Goal: Navigation & Orientation: Find specific page/section

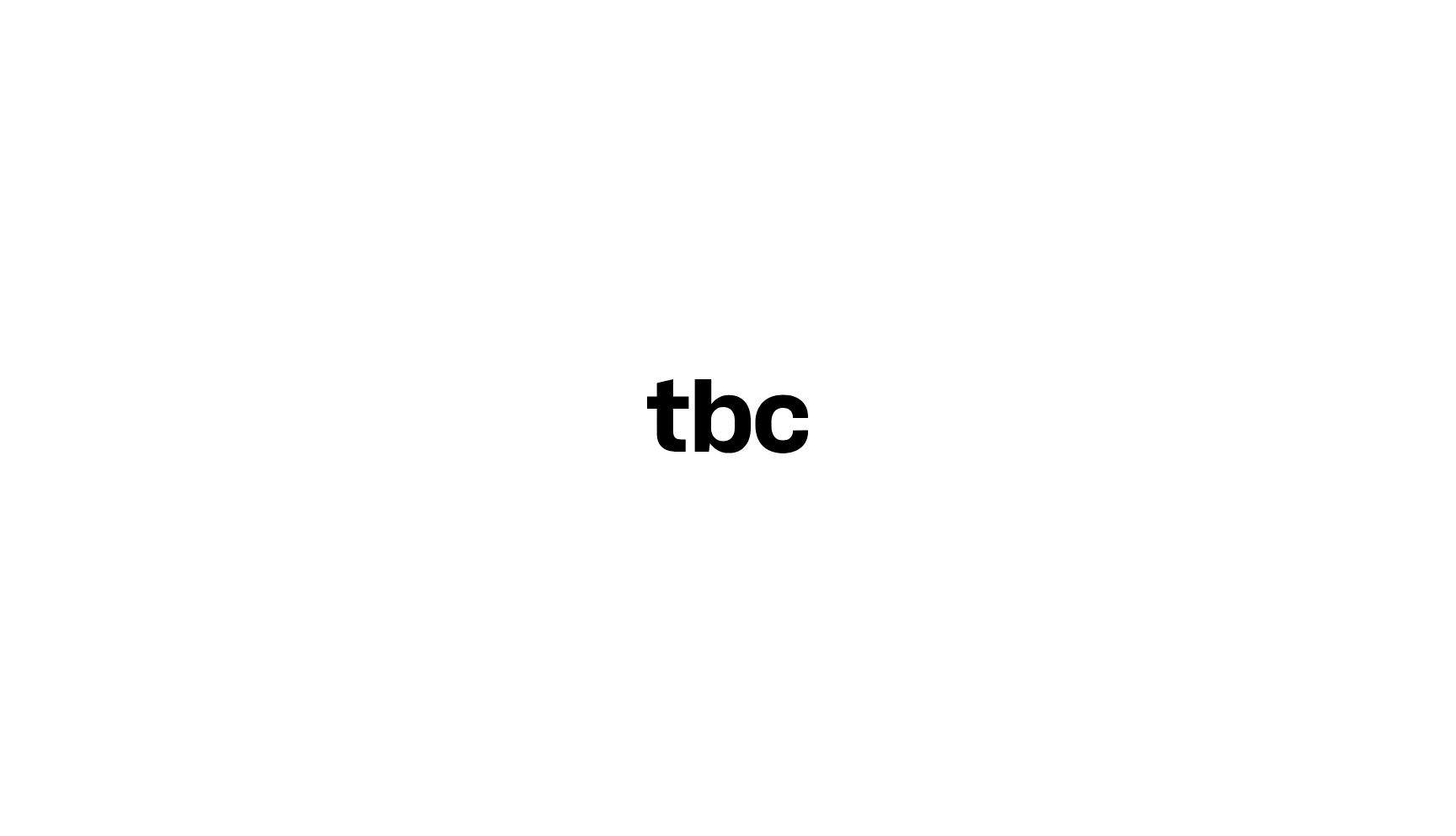
scroll to position [0, 16]
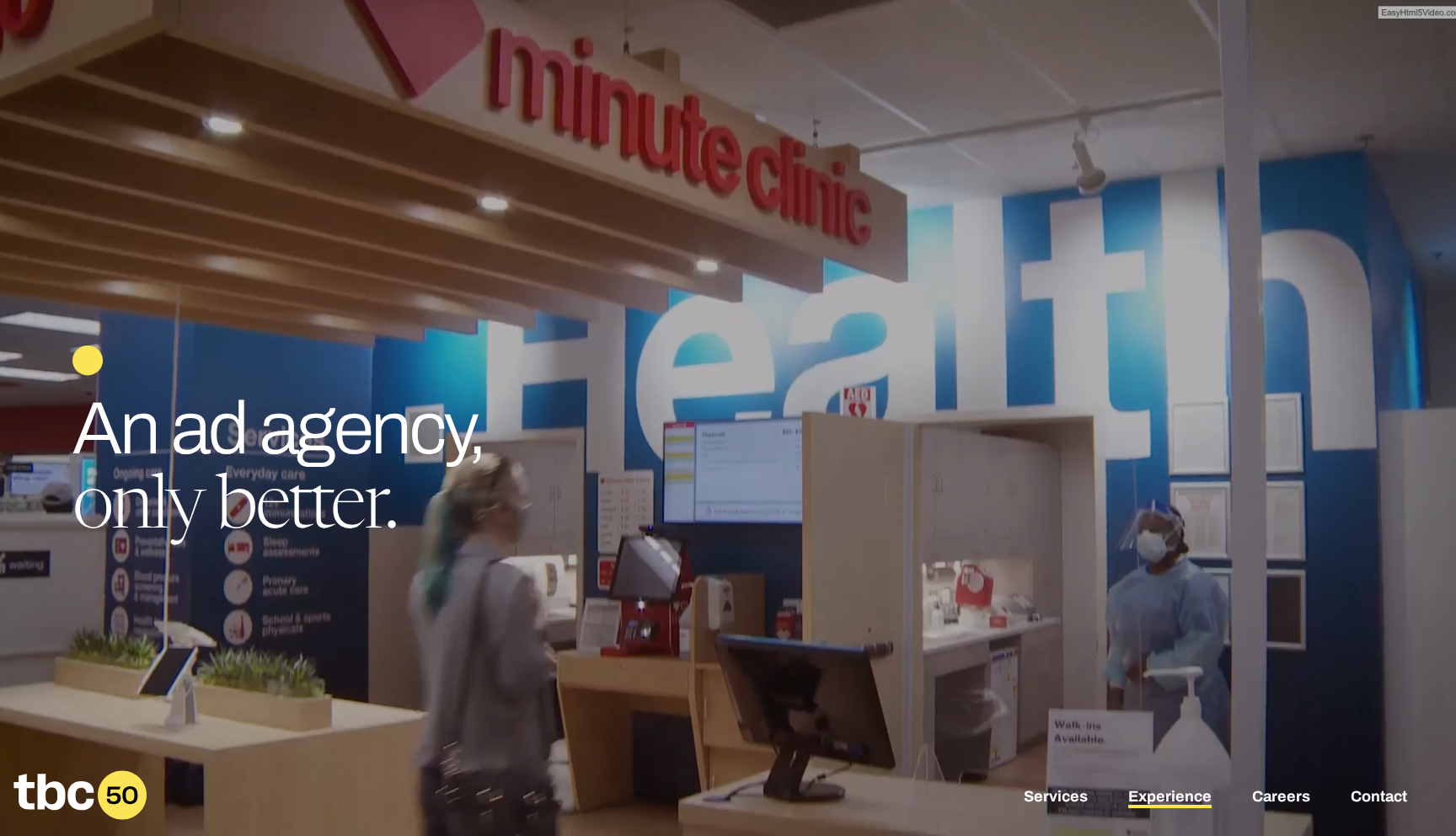
click at [1185, 788] on link "Experience" at bounding box center [1169, 797] width 83 height 20
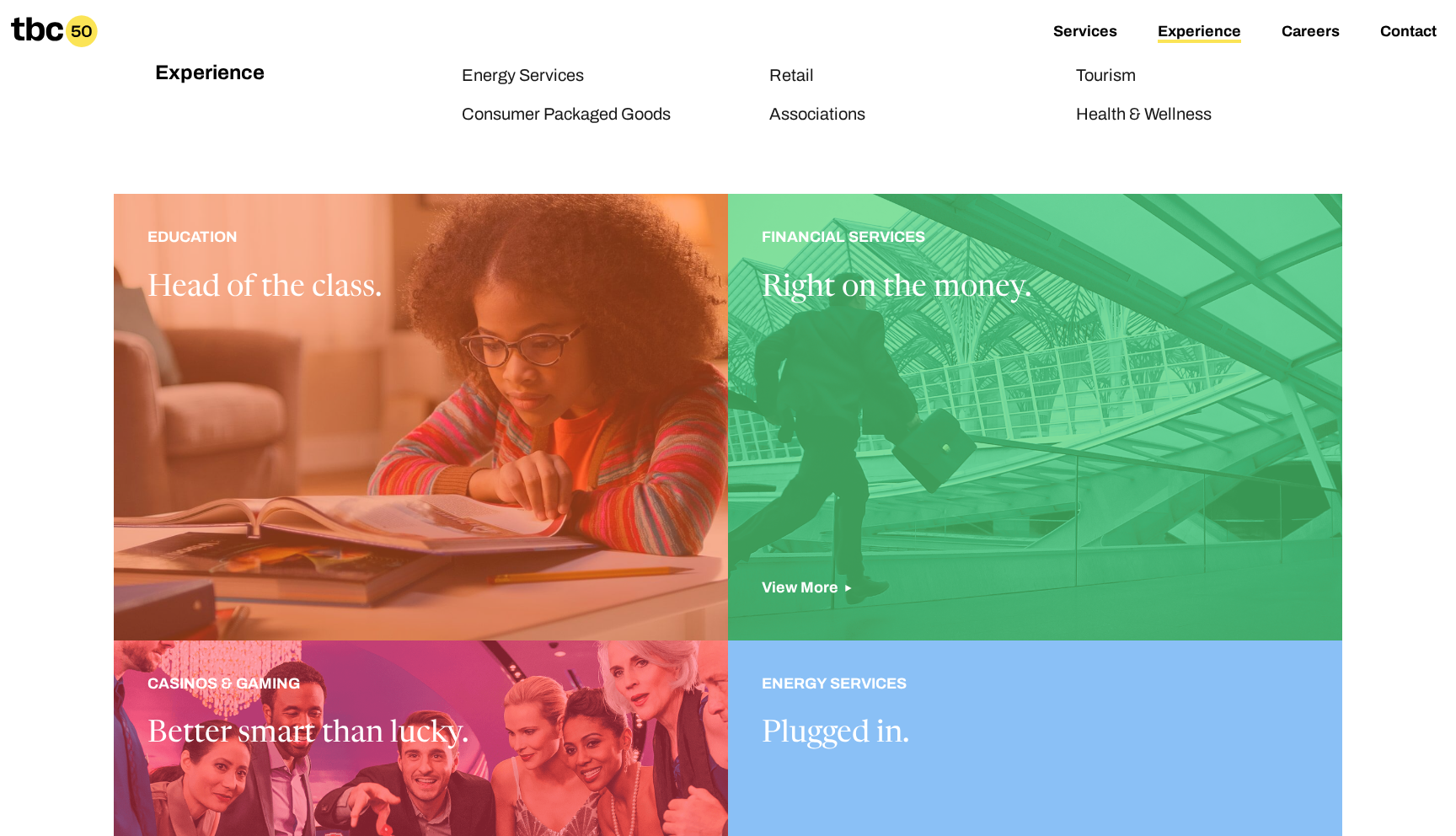
scroll to position [389, 0]
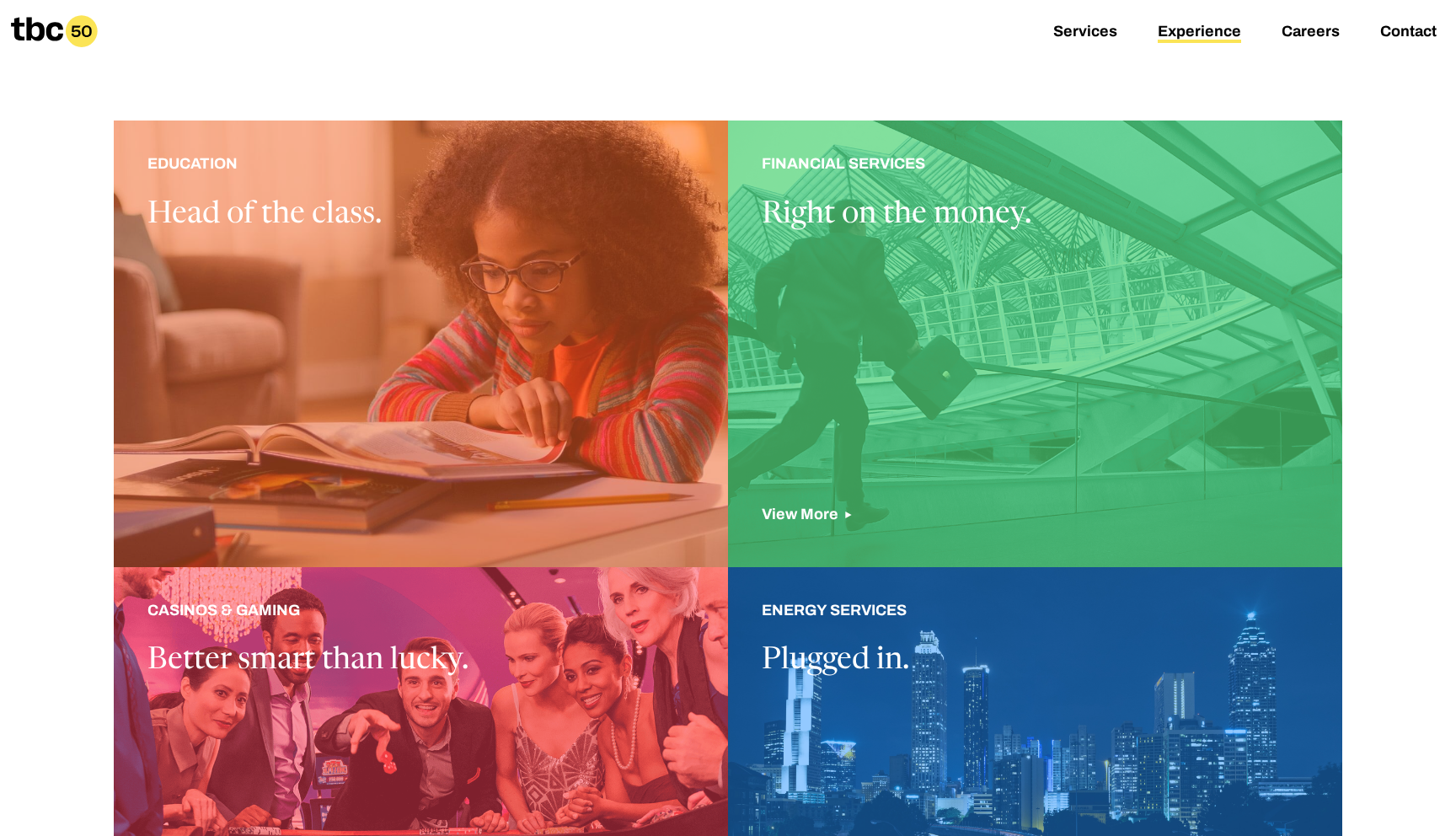
click at [1123, 166] on div at bounding box center [1035, 344] width 615 height 447
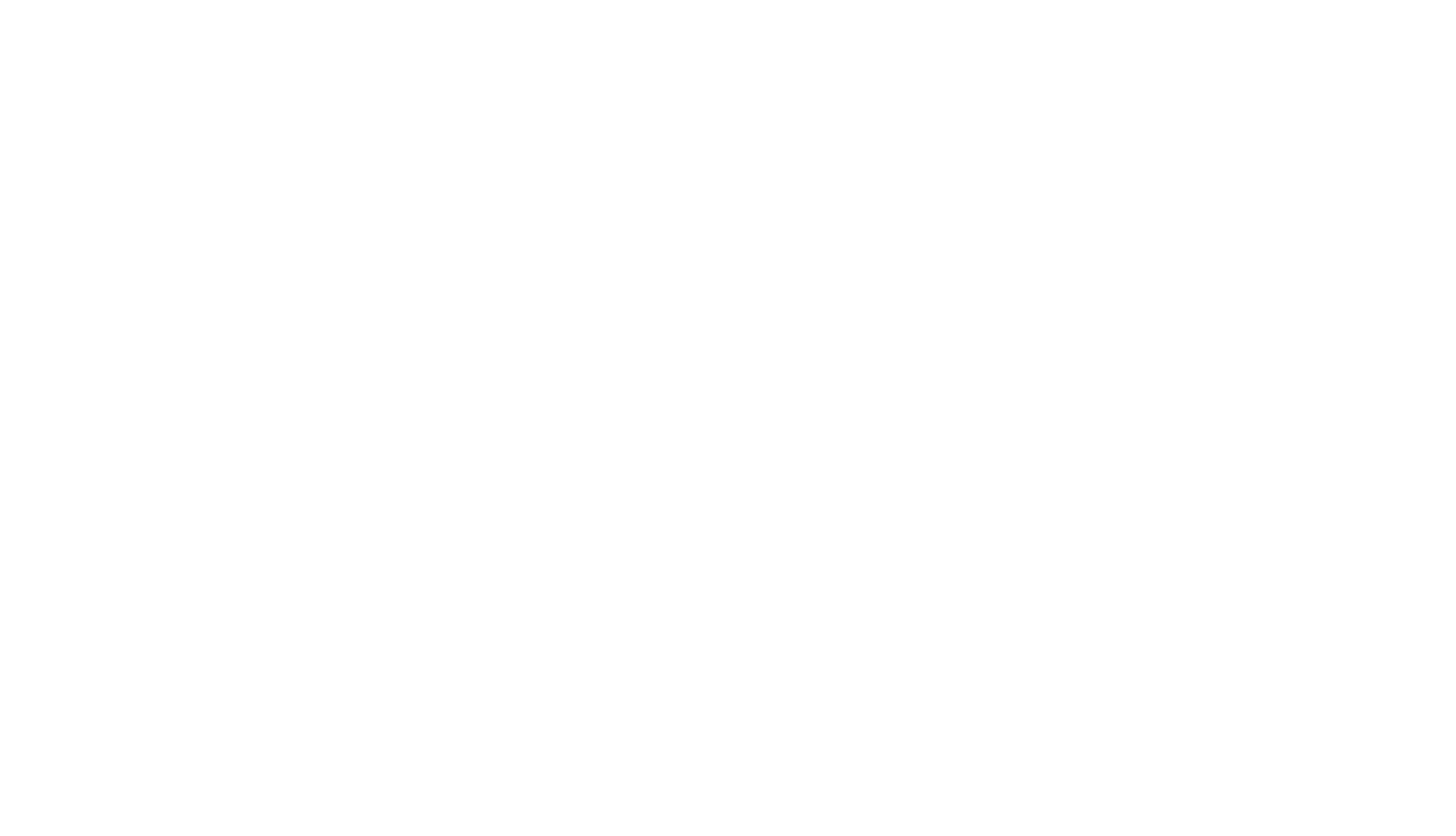
scroll to position [0, 16]
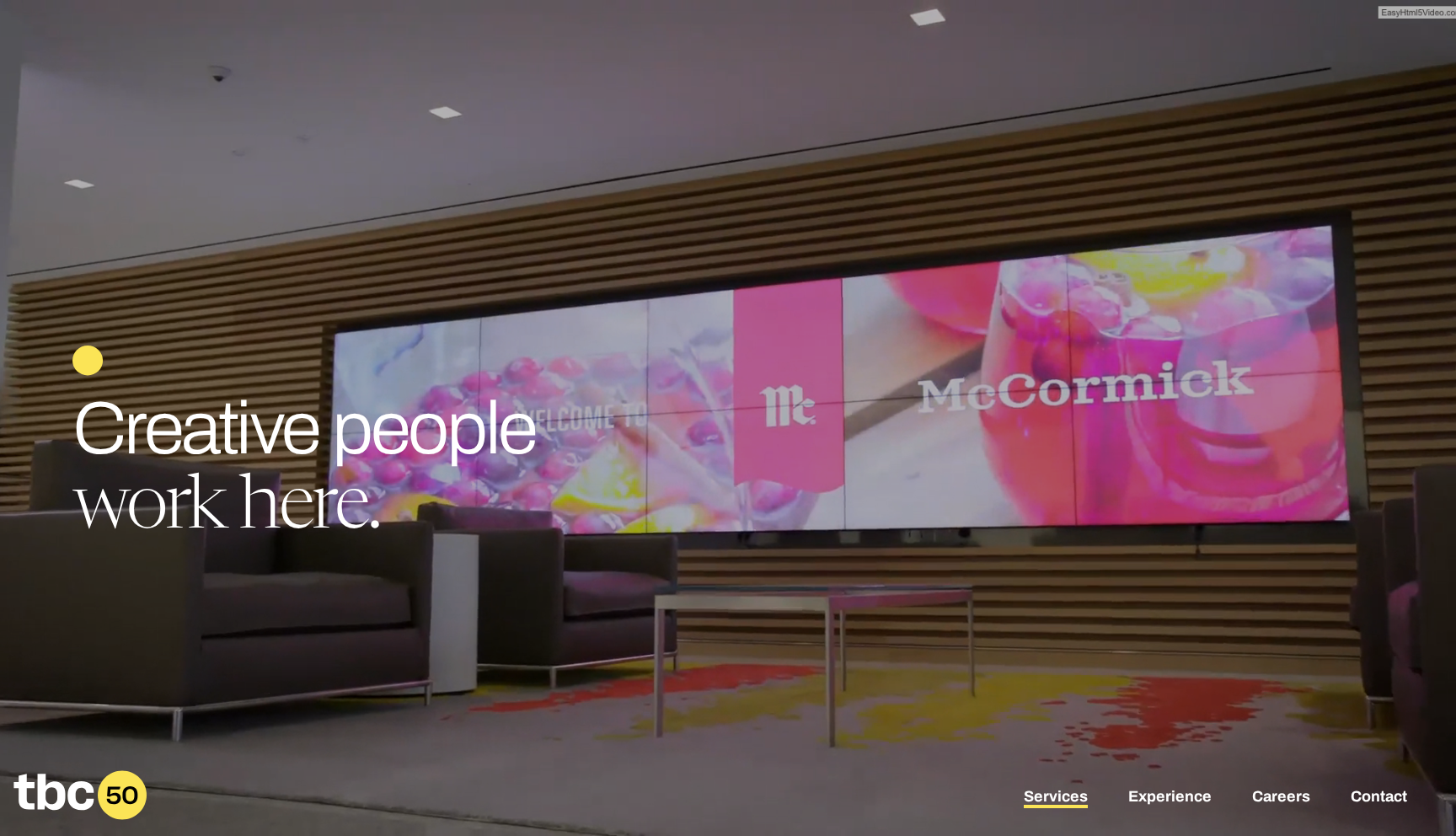
click at [1062, 801] on link "Services" at bounding box center [1056, 797] width 64 height 20
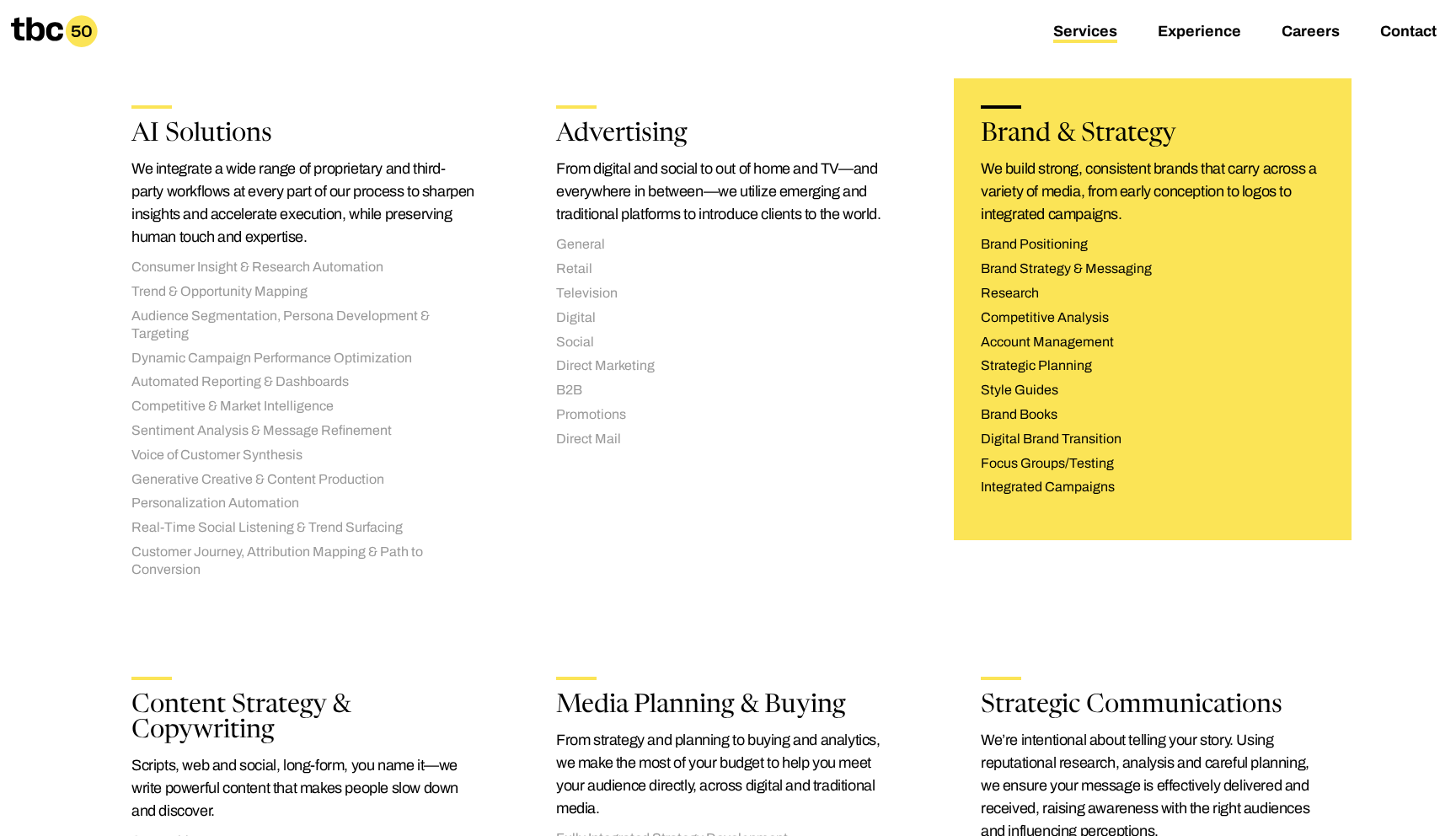
scroll to position [350, 0]
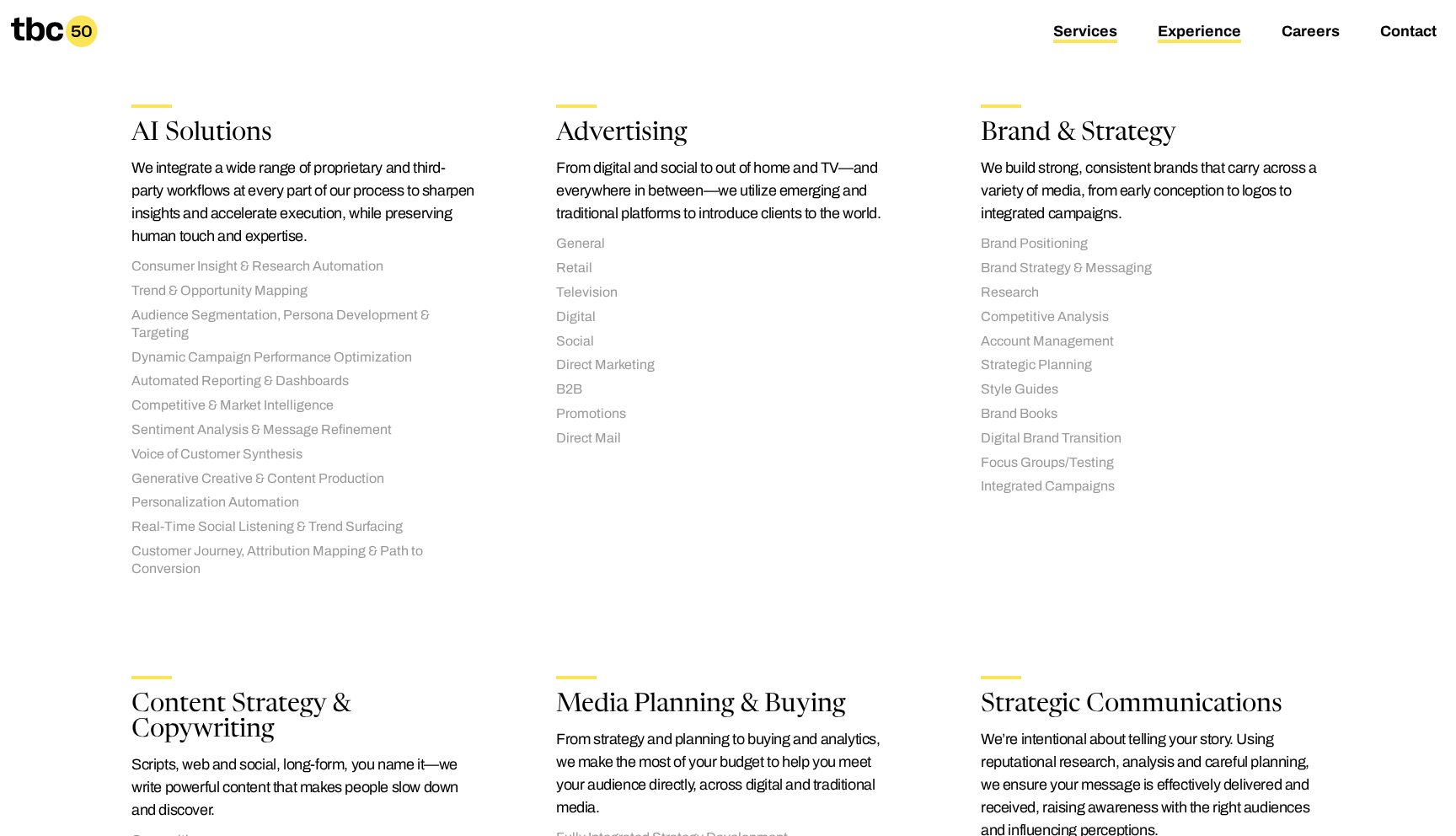
click at [1202, 32] on link "Experience" at bounding box center [1199, 32] width 83 height 20
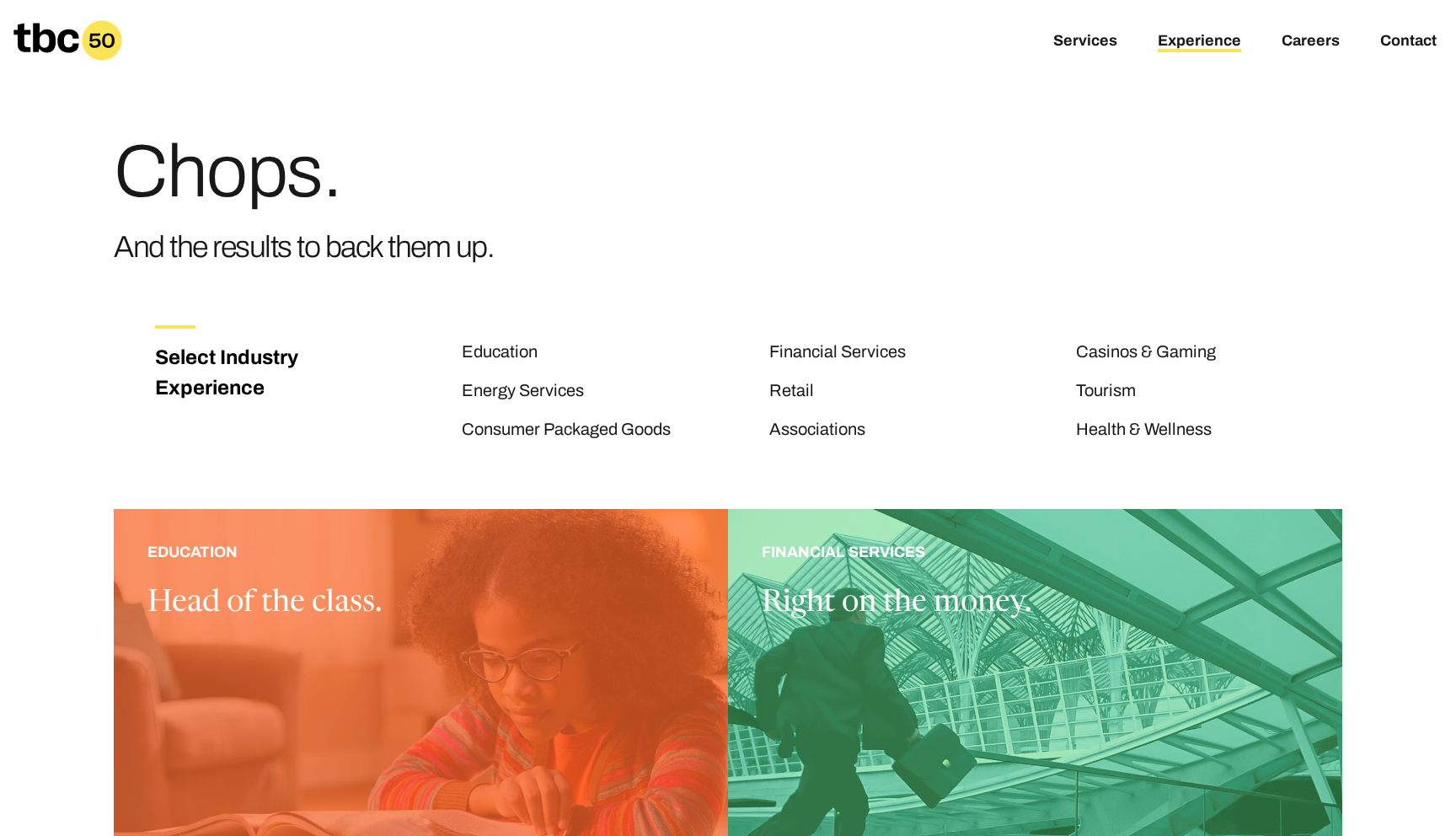
click at [583, 667] on div at bounding box center [421, 732] width 615 height 447
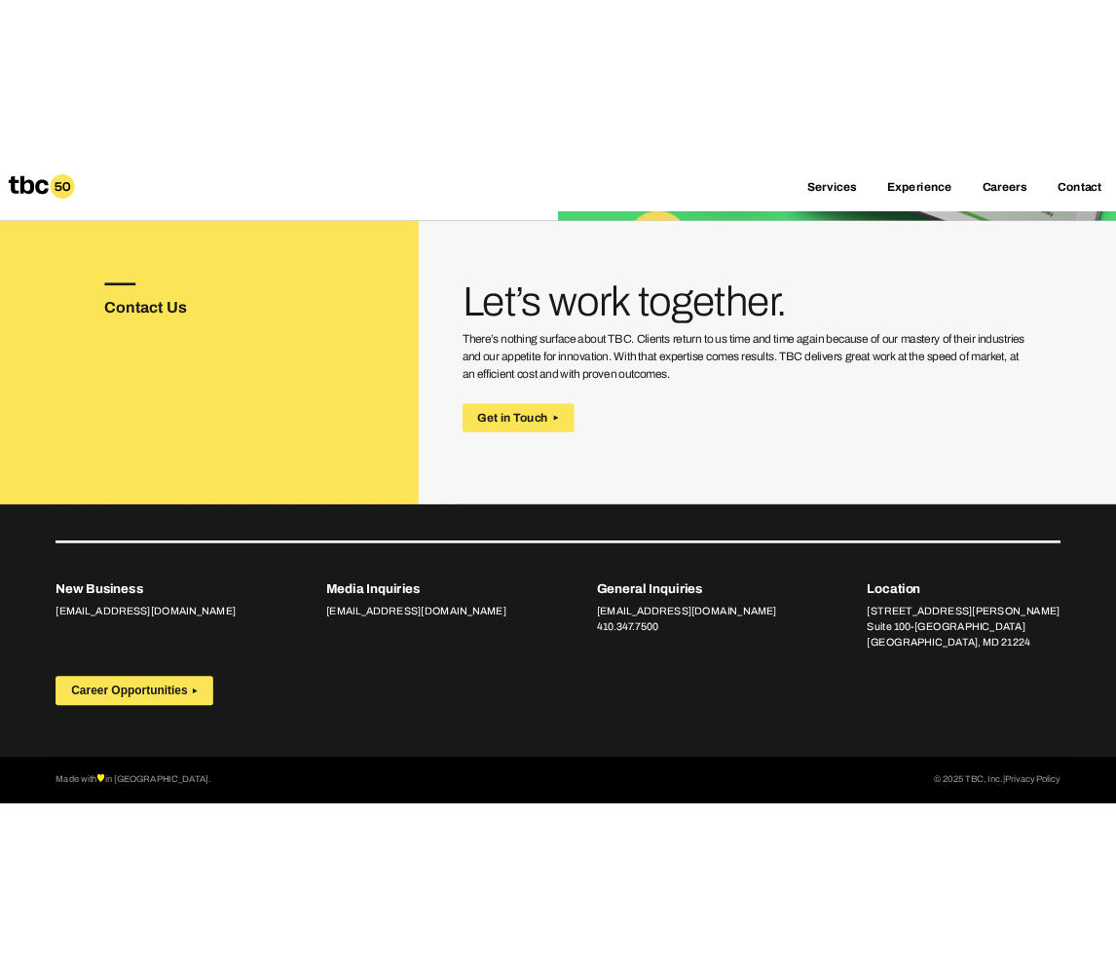
scroll to position [3411, 0]
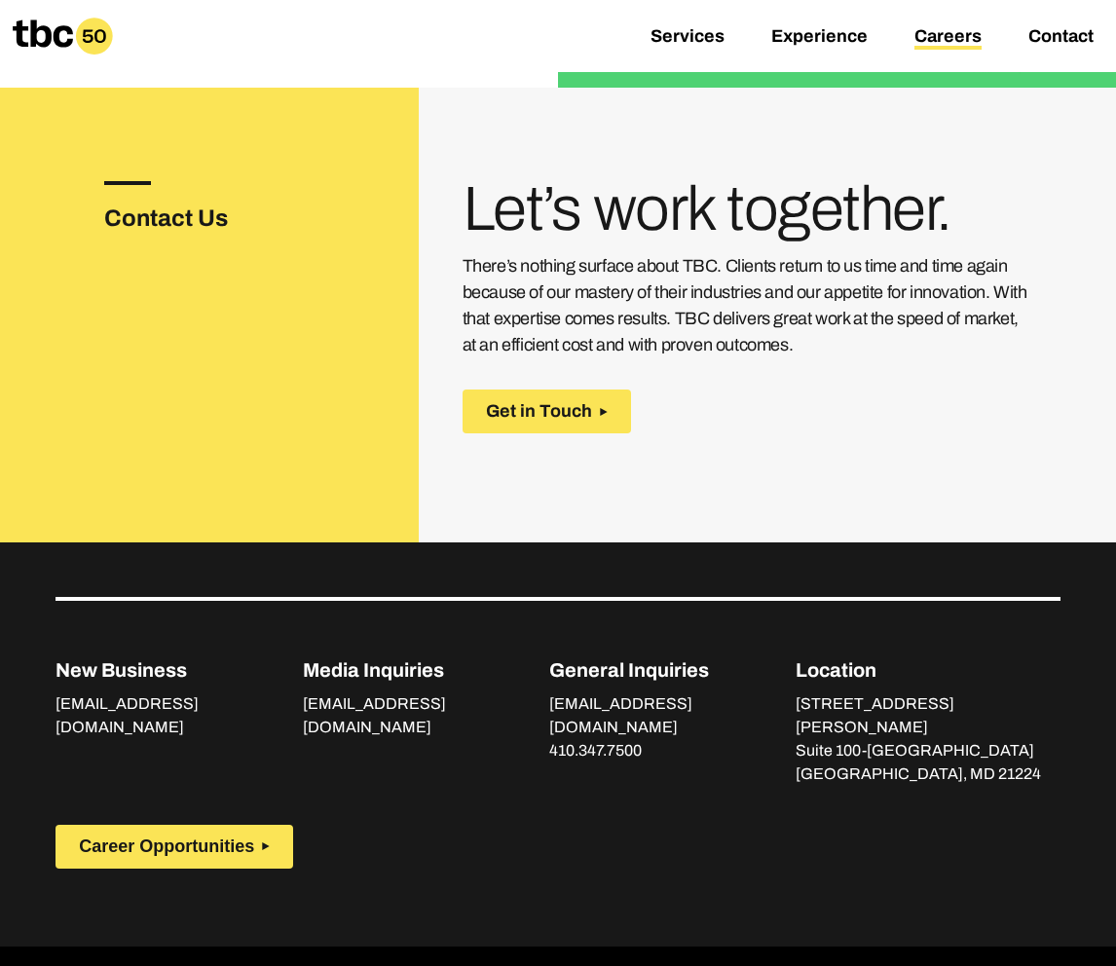
click at [943, 29] on link "Careers" at bounding box center [947, 37] width 67 height 23
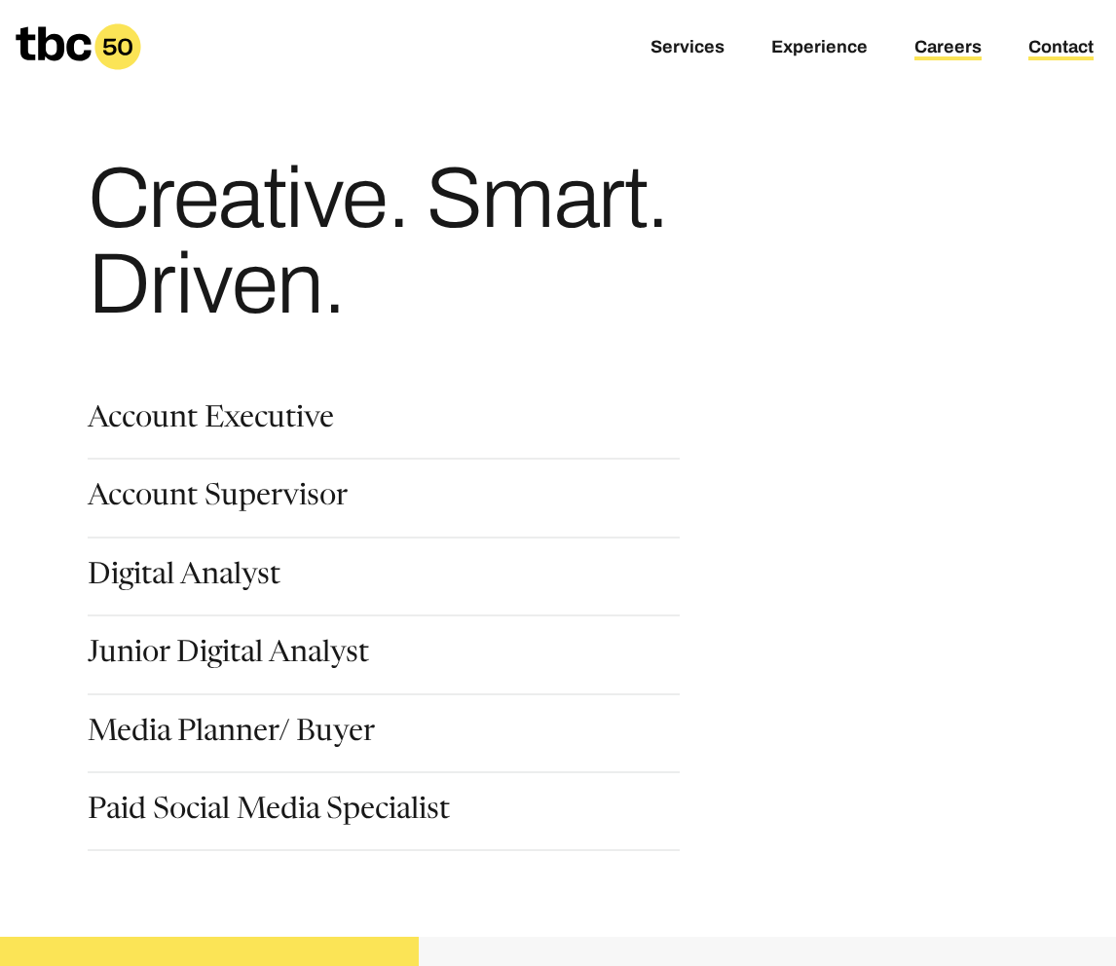
click at [1055, 47] on link "Contact" at bounding box center [1060, 48] width 65 height 23
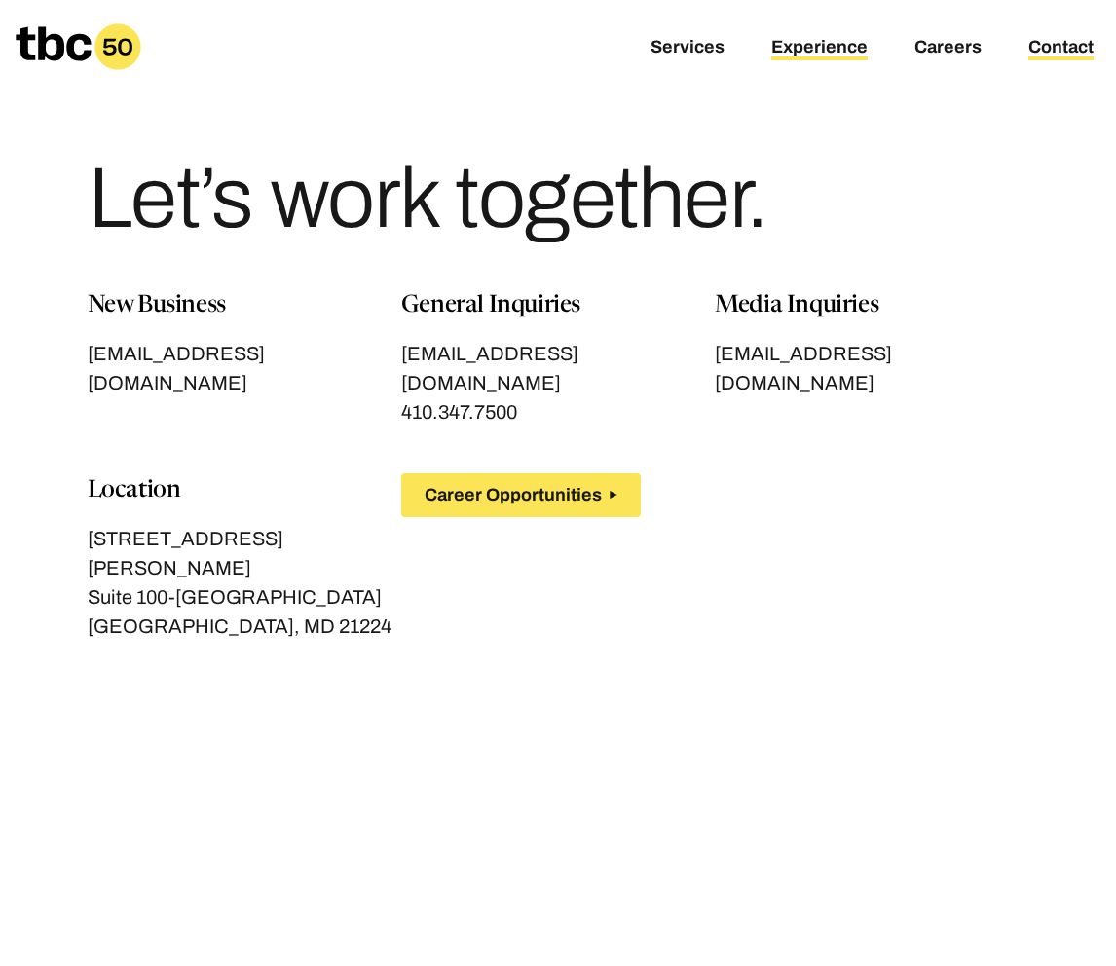
click at [804, 49] on link "Experience" at bounding box center [819, 48] width 96 height 23
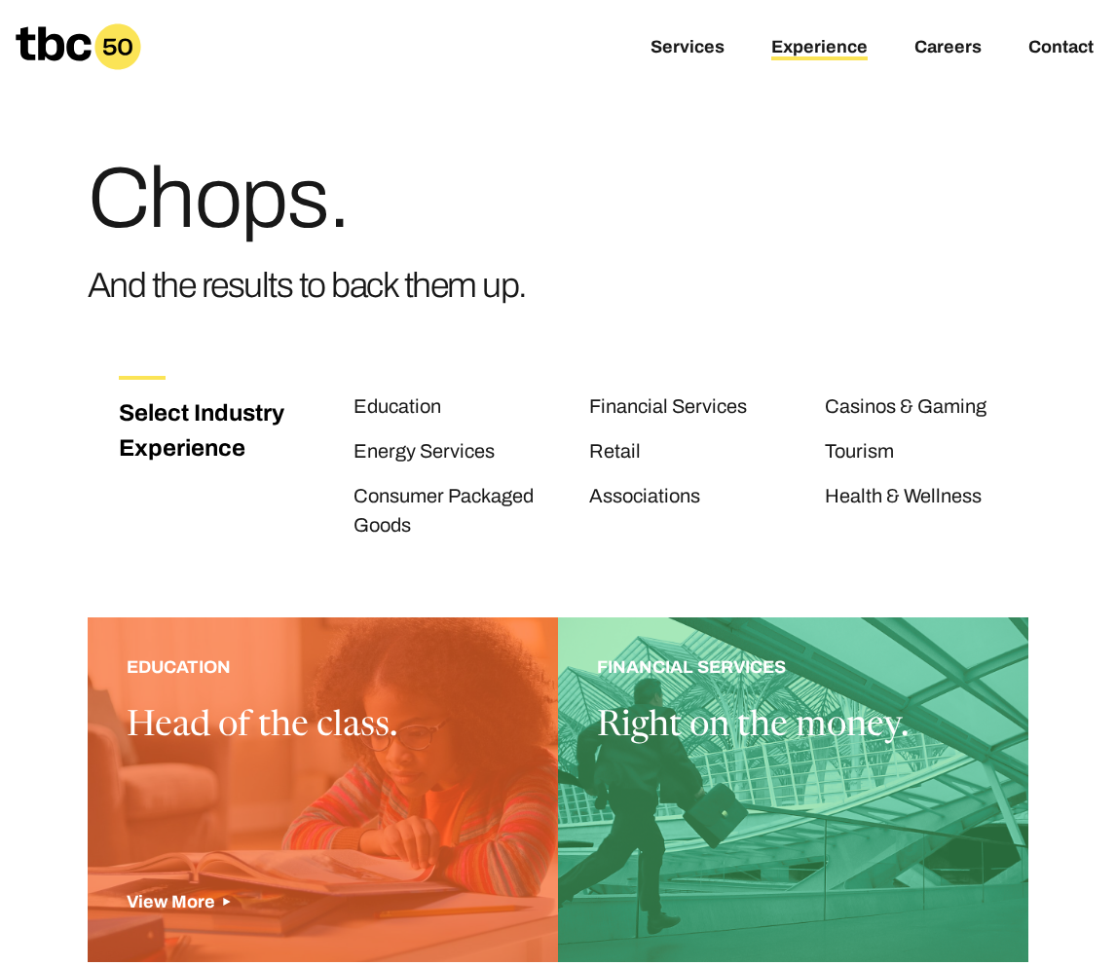
click at [449, 669] on div at bounding box center [323, 789] width 470 height 345
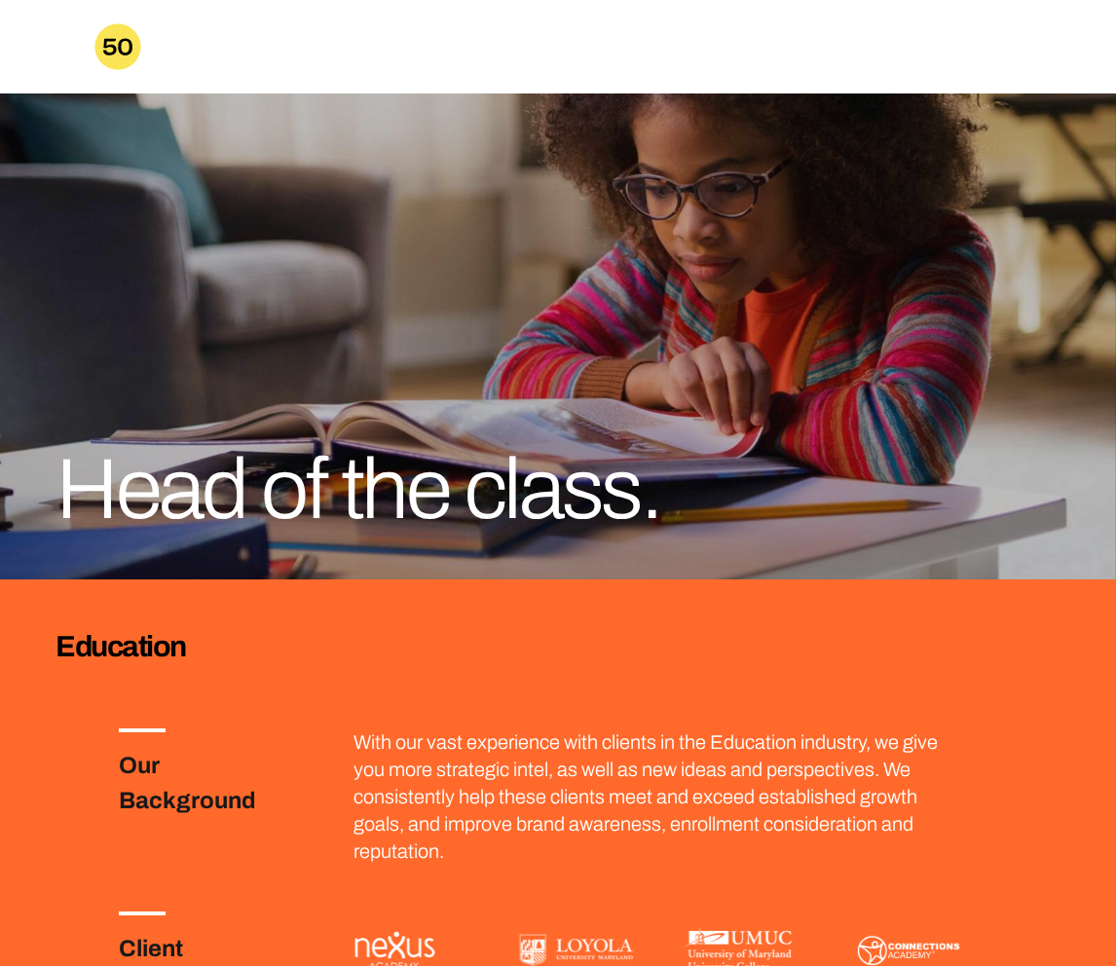
click at [123, 41] on icon at bounding box center [117, 46] width 46 height 46
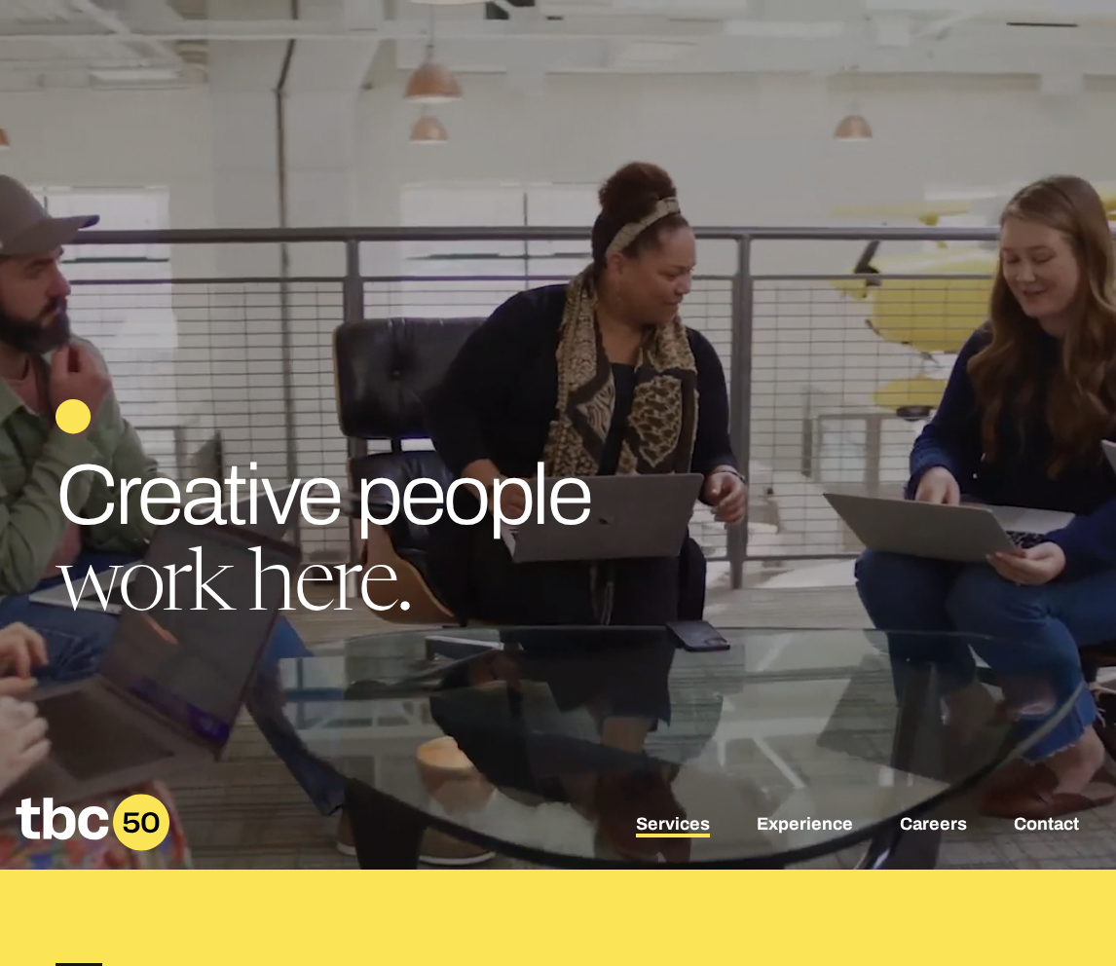
click at [704, 824] on link "Services" at bounding box center [673, 825] width 74 height 23
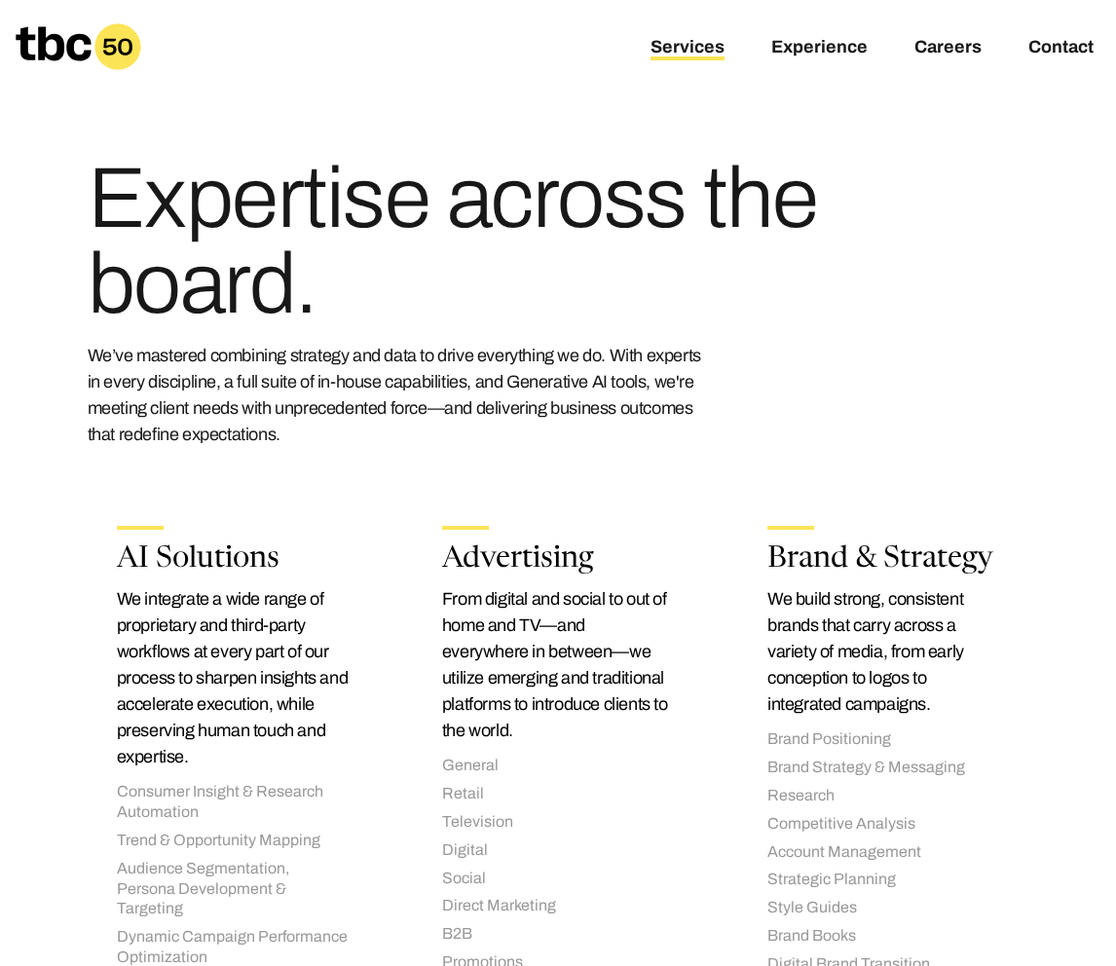
click at [946, 68] on div "Services Experience Careers Contact" at bounding box center [894, 46] width 443 height 47
click at [943, 46] on link "Careers" at bounding box center [947, 48] width 67 height 23
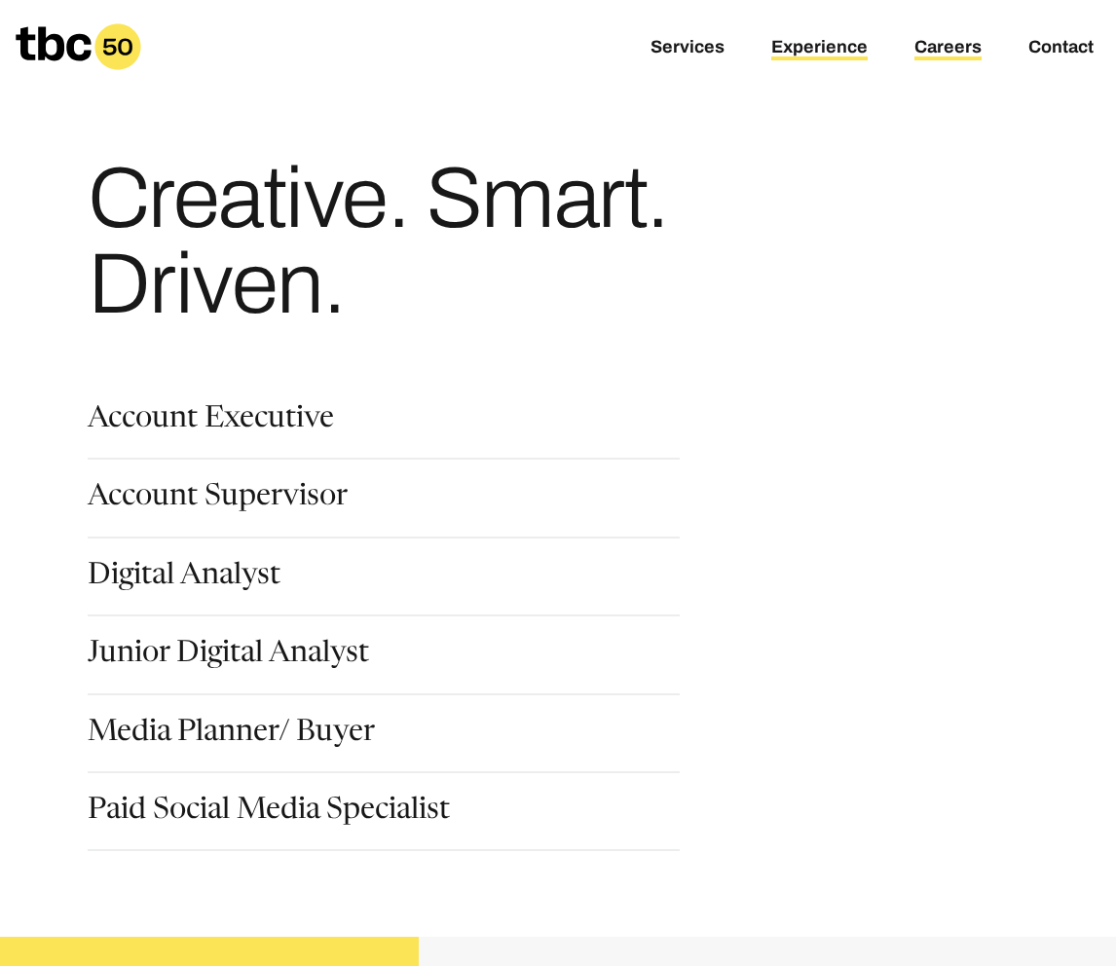
click at [851, 43] on link "Experience" at bounding box center [819, 48] width 96 height 23
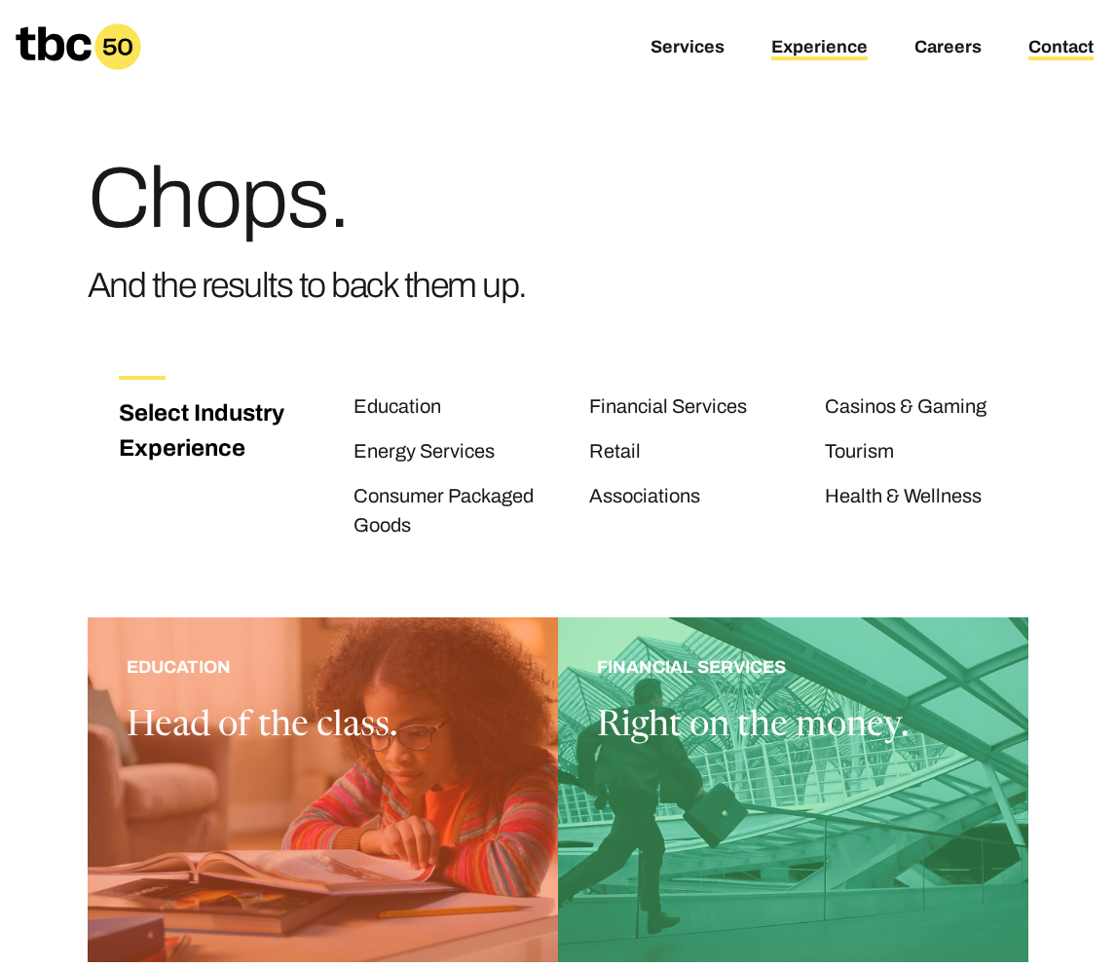
click at [1041, 43] on link "Contact" at bounding box center [1060, 48] width 65 height 23
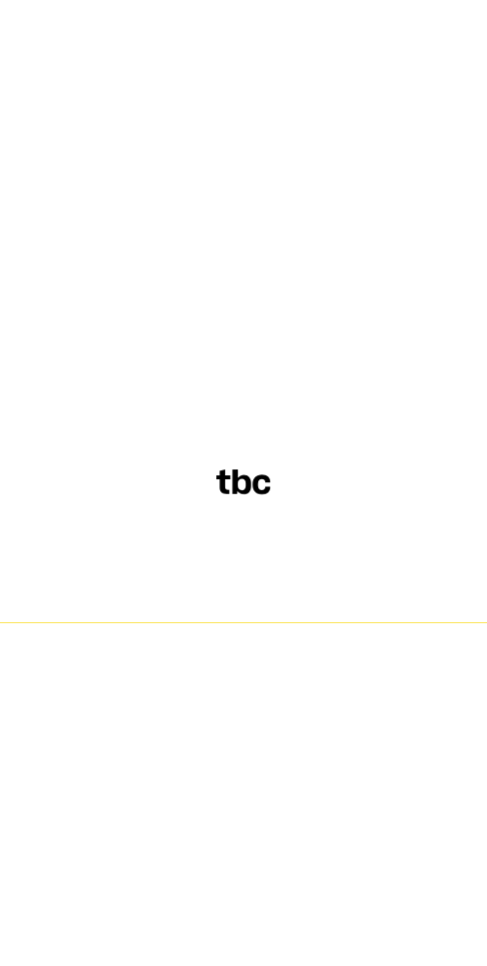
scroll to position [0, 18]
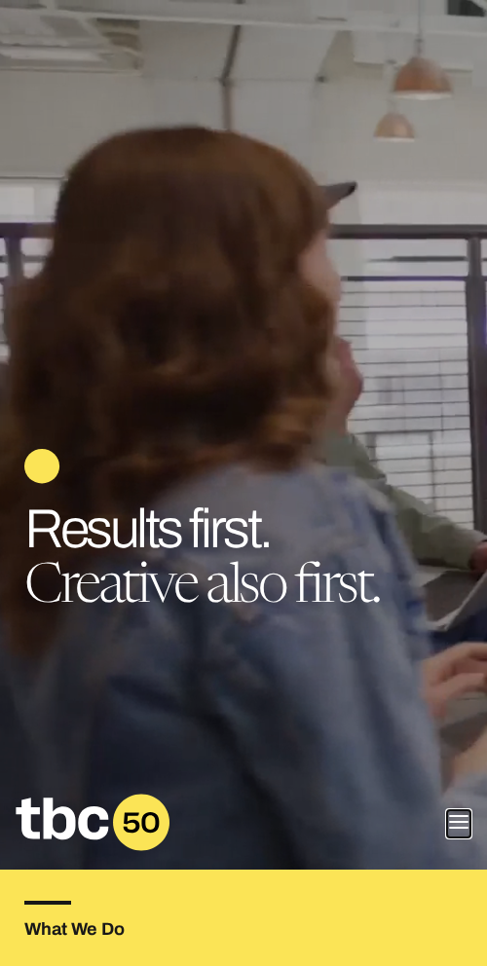
click at [455, 813] on button "Mobile Menu" at bounding box center [458, 823] width 23 height 27
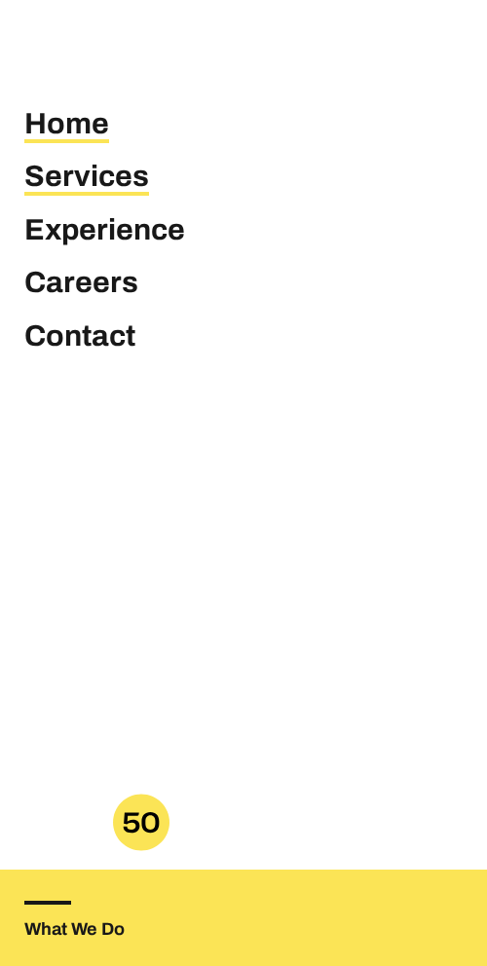
click at [86, 164] on link "Services" at bounding box center [86, 178] width 125 height 36
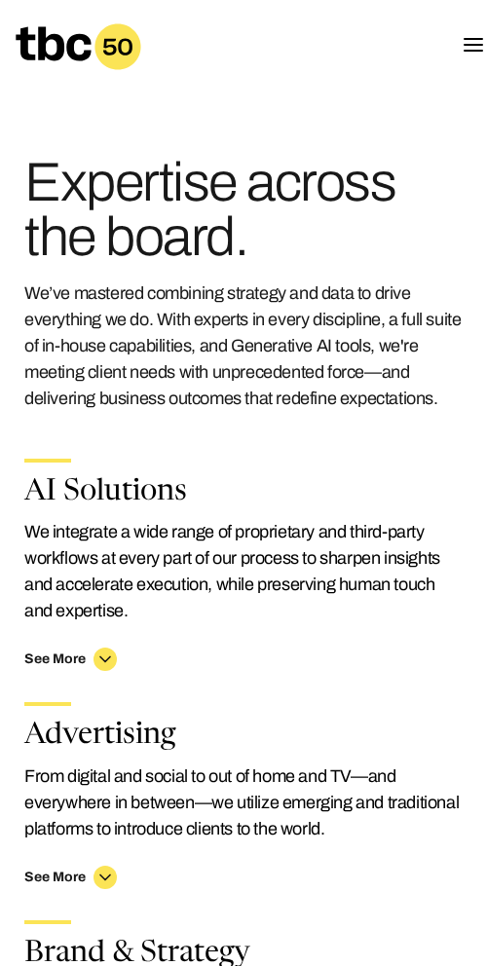
click at [87, 33] on icon at bounding box center [79, 46] width 126 height 47
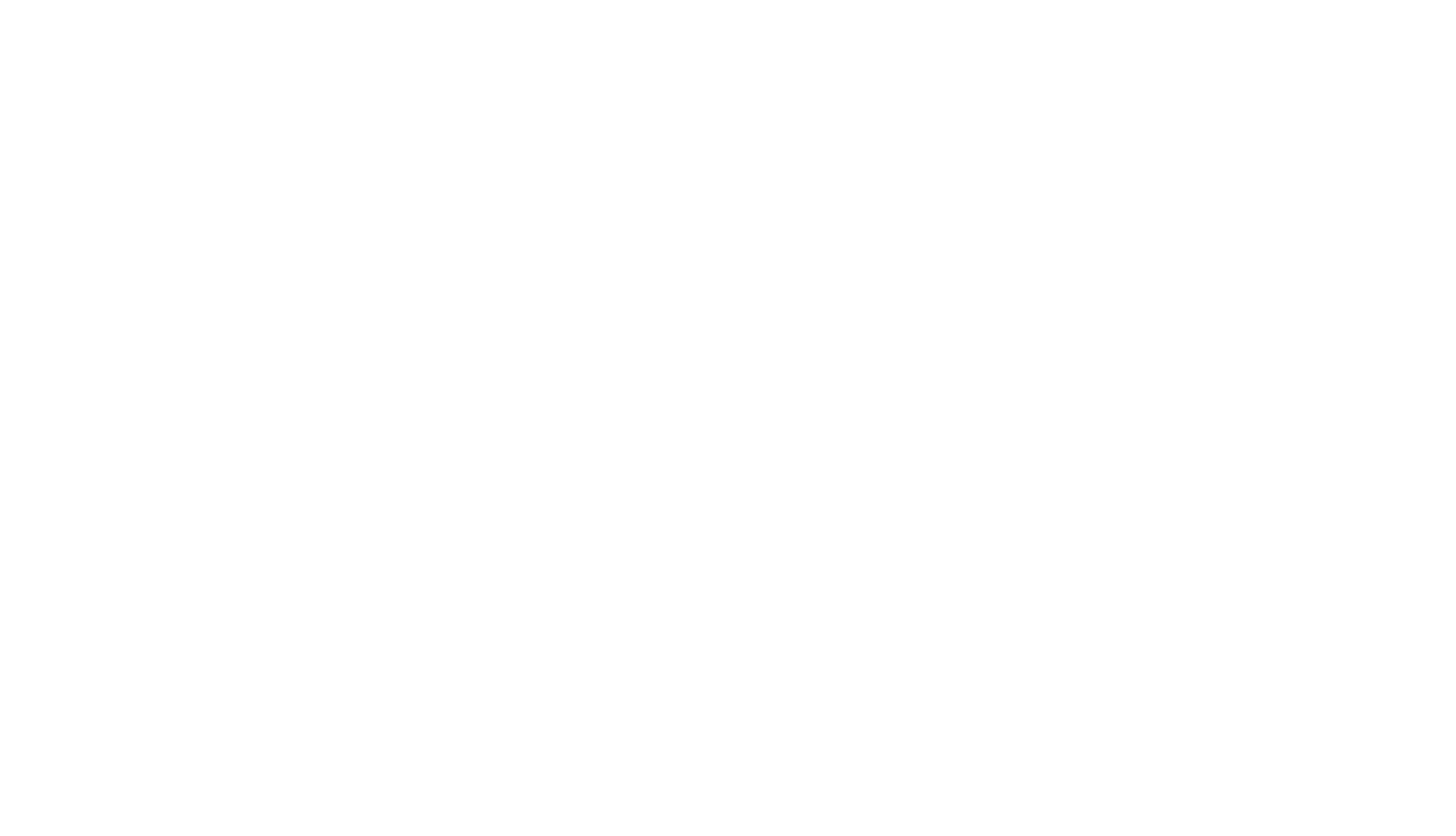
scroll to position [0, 532]
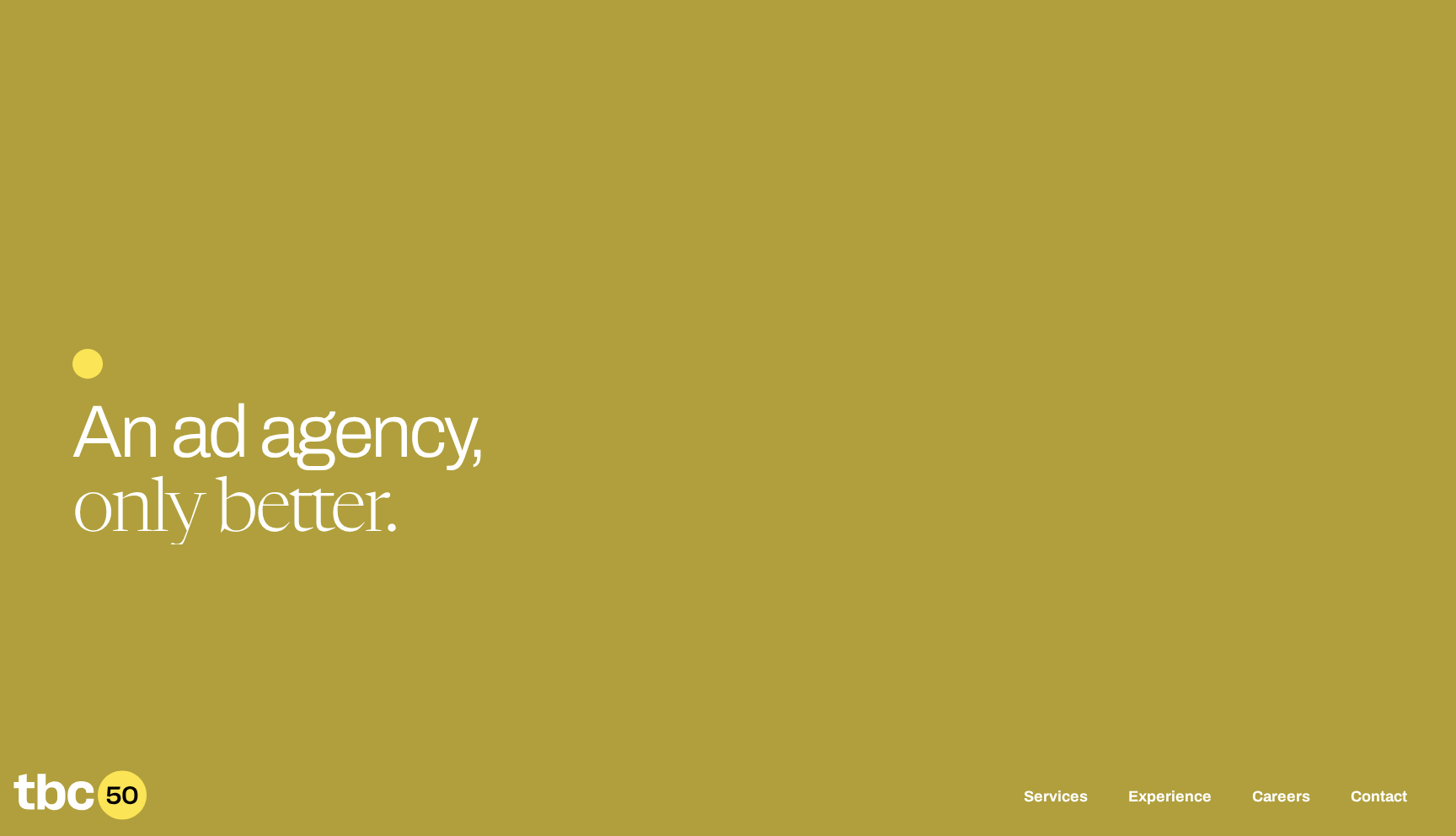
click at [949, 379] on div at bounding box center [728, 365] width 1311 height 33
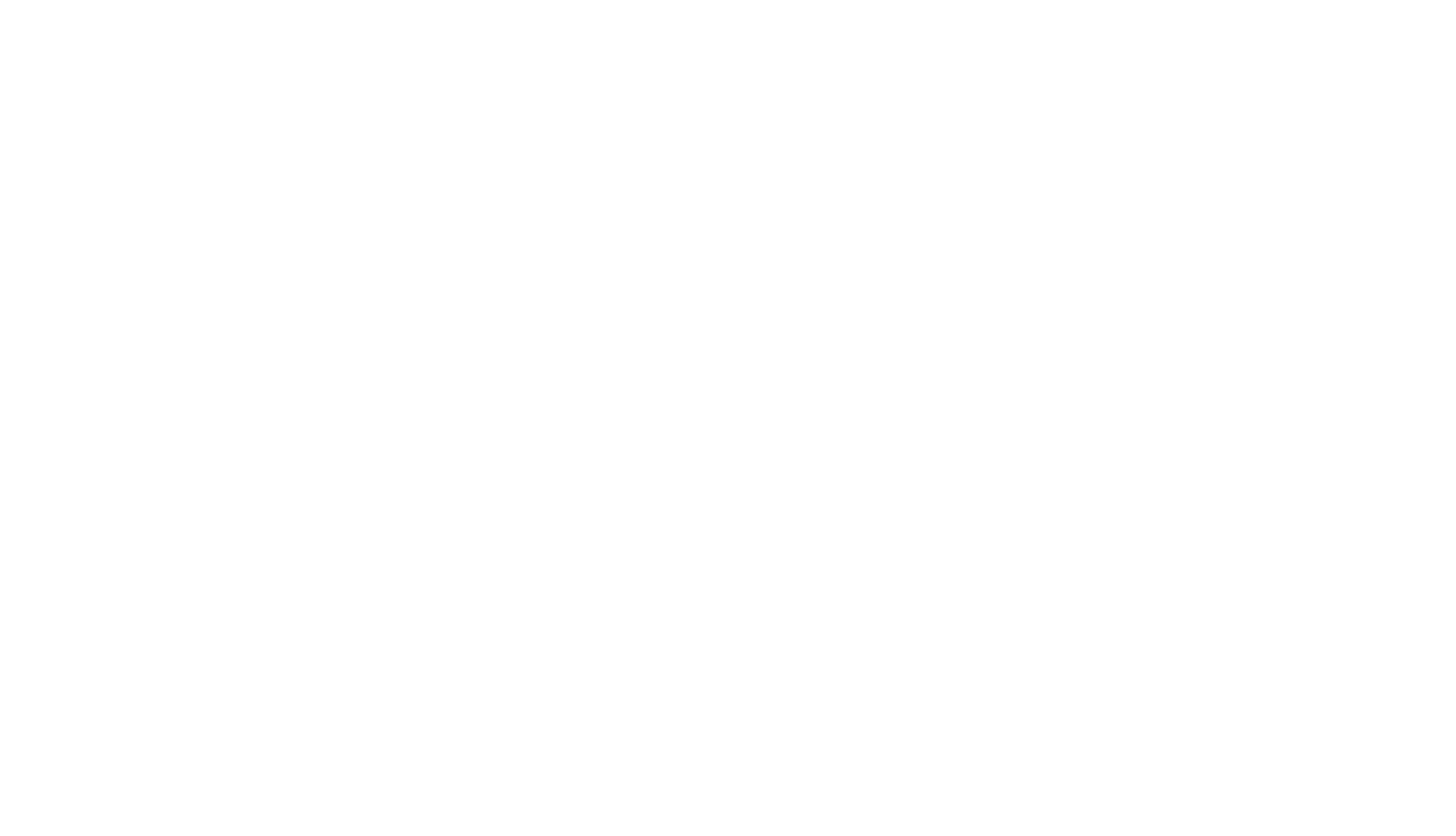
scroll to position [0, 16]
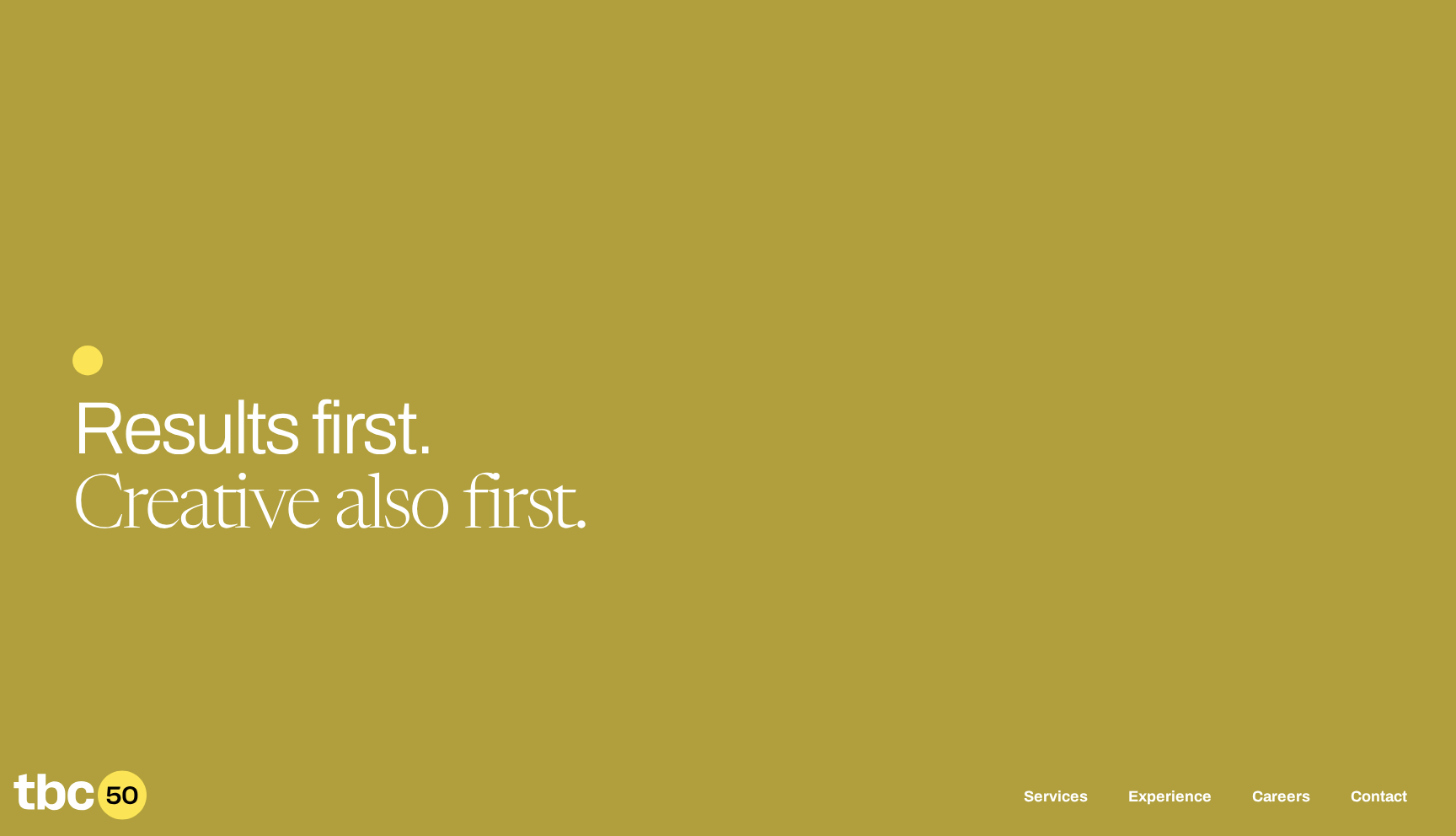
click at [1035, 255] on div at bounding box center [728, 418] width 1456 height 836
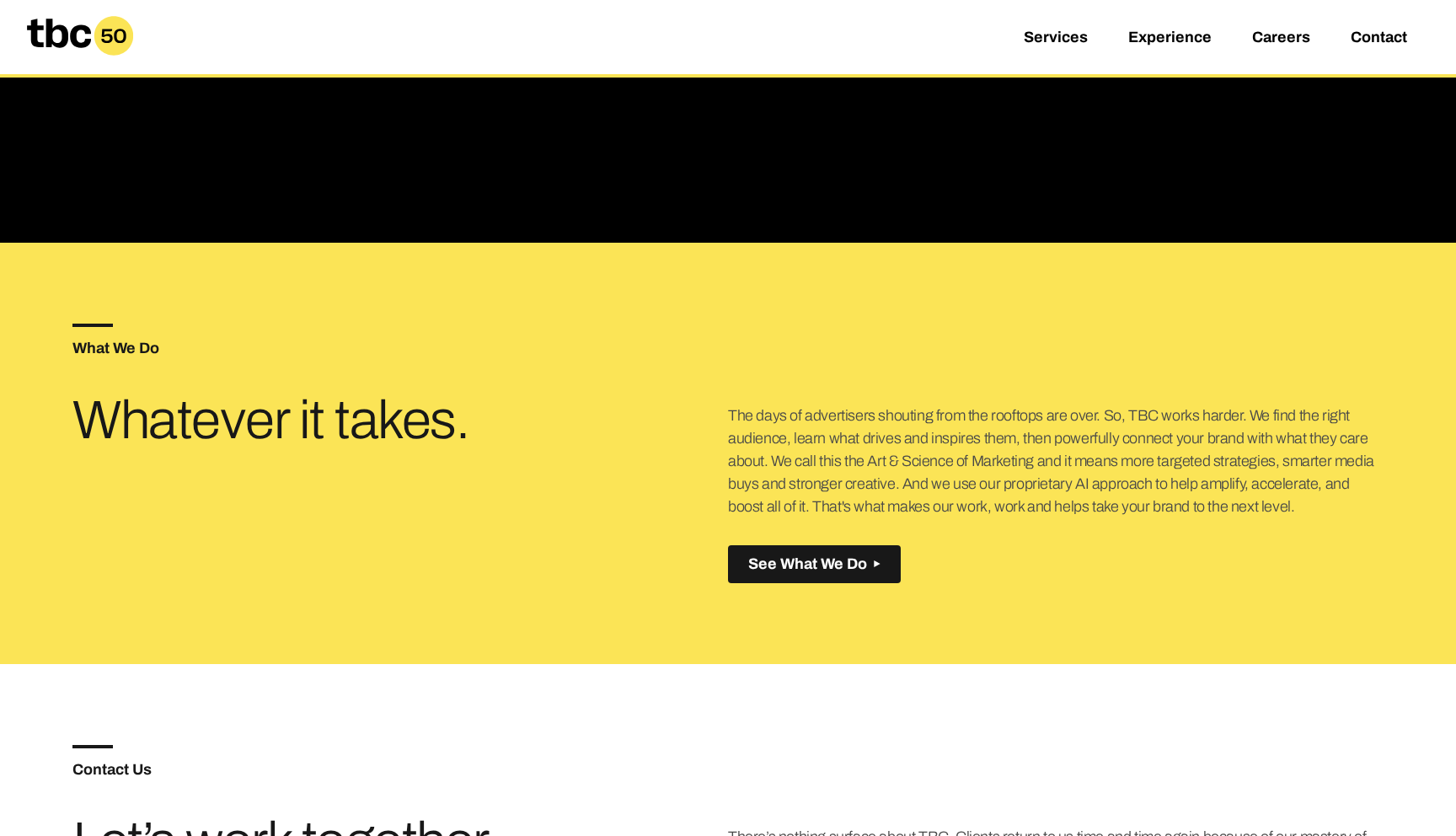
scroll to position [0, 0]
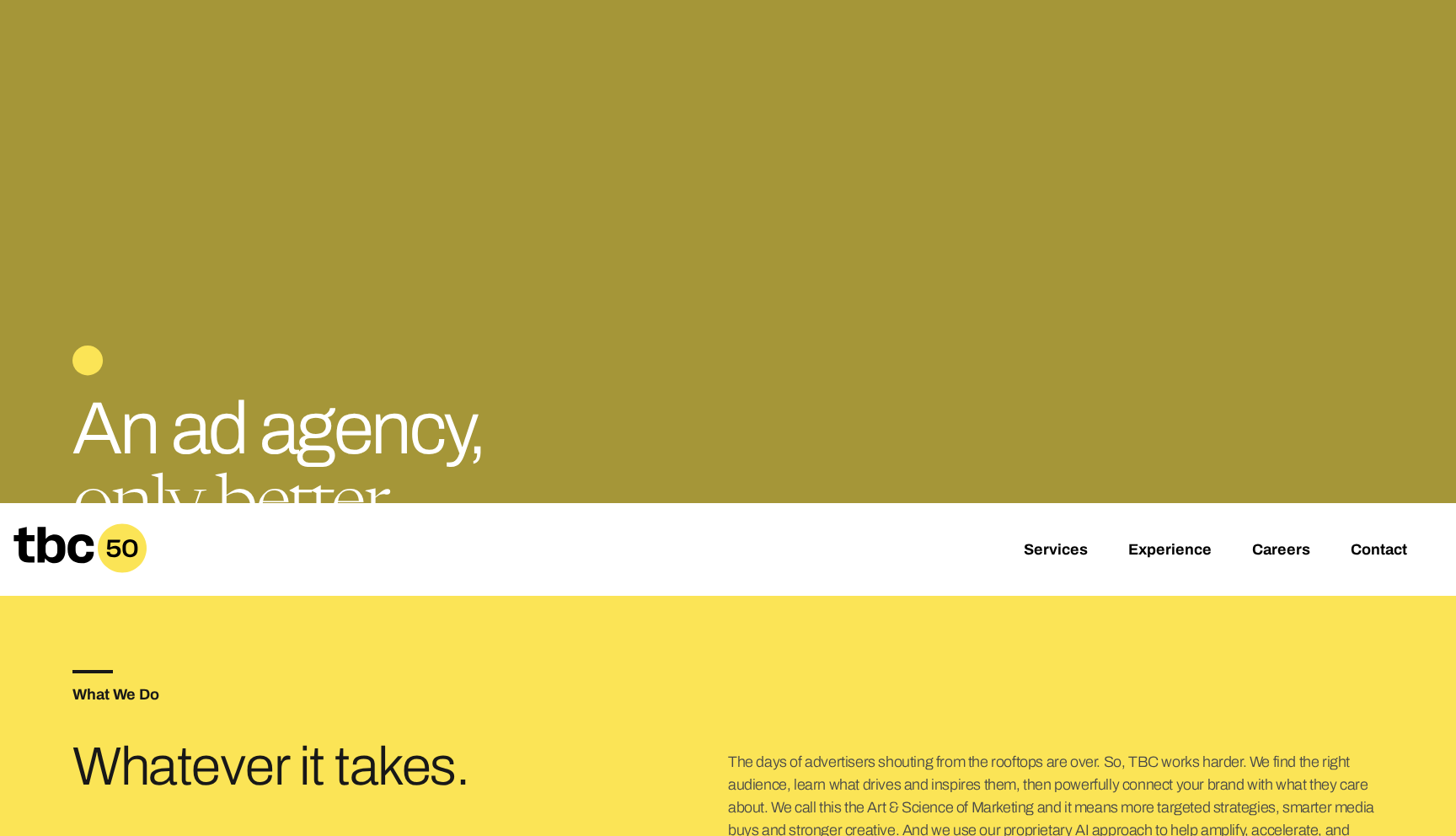
scroll to position [557, 0]
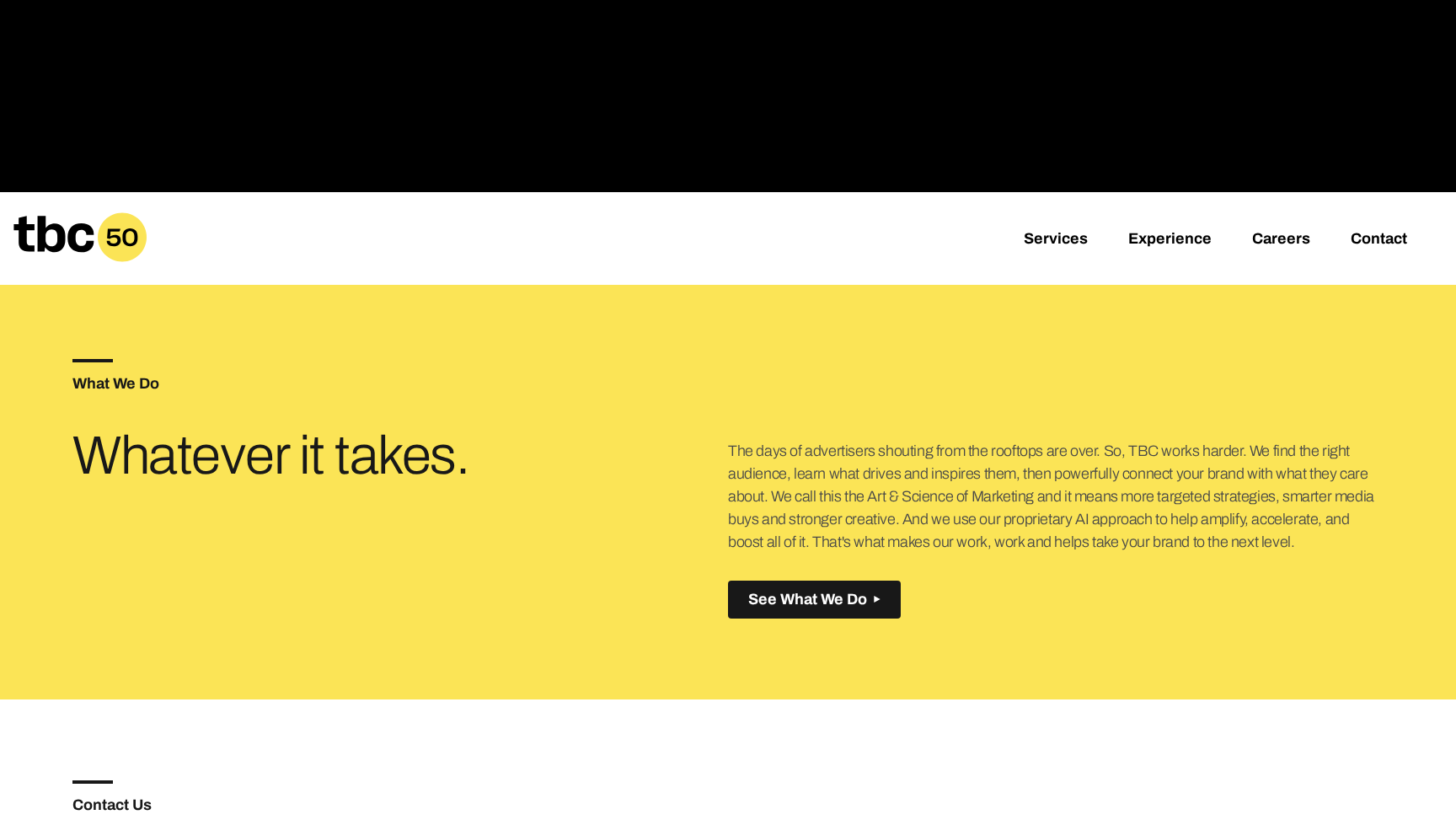
click at [116, 254] on icon at bounding box center [122, 237] width 48 height 48
click at [1076, 244] on link "Services" at bounding box center [1056, 240] width 64 height 20
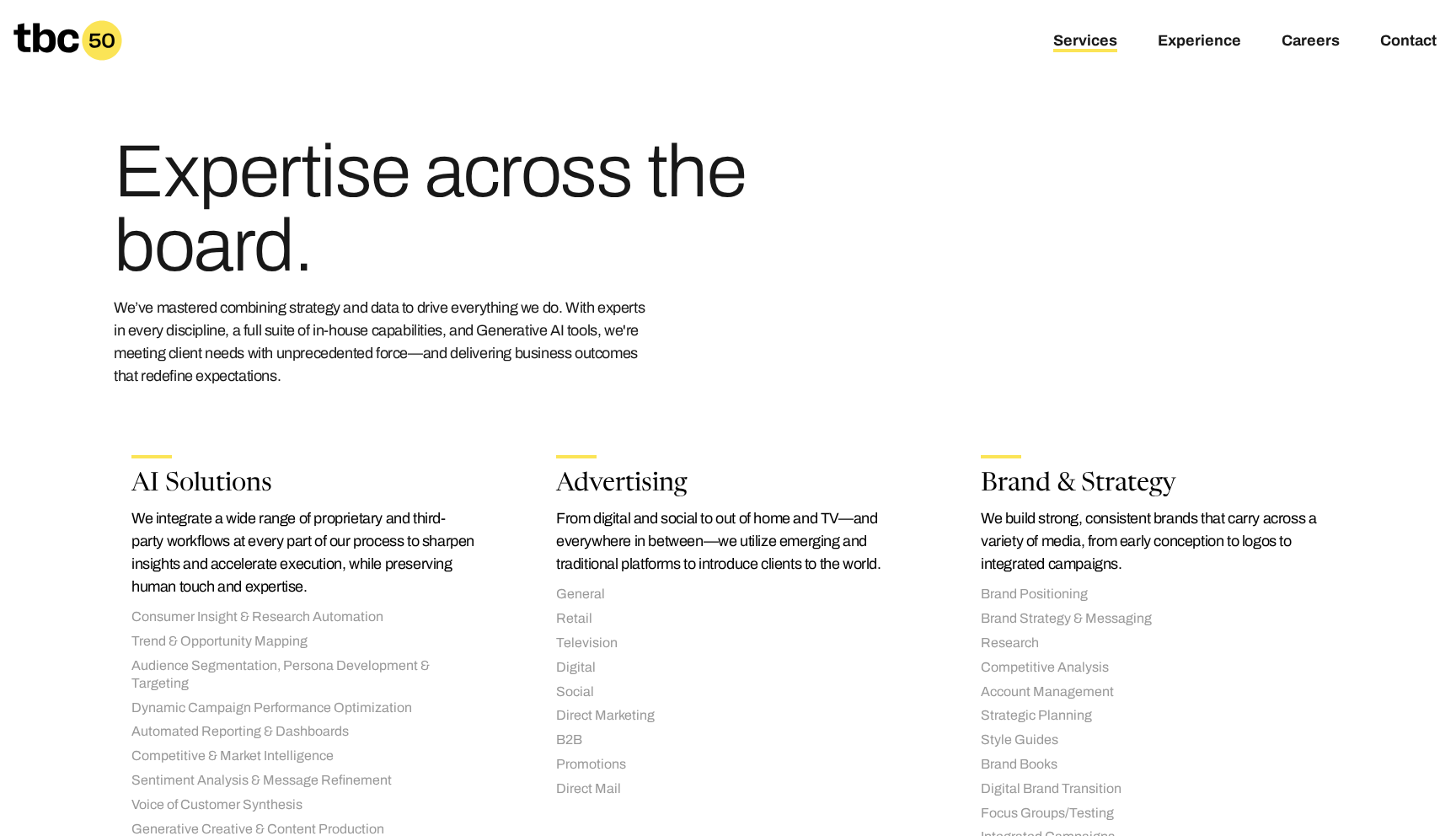
click at [113, 28] on icon at bounding box center [101, 40] width 40 height 40
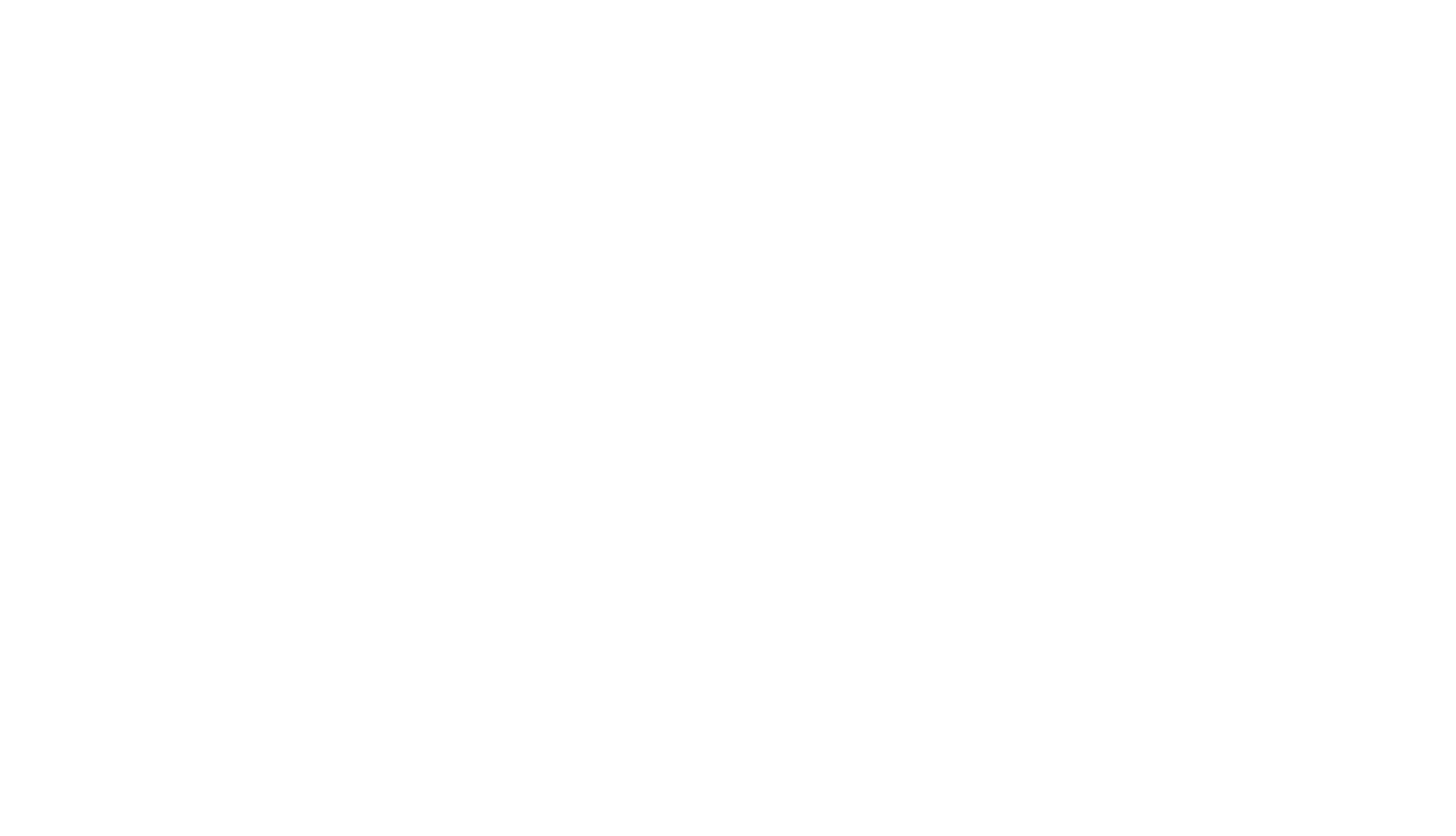
scroll to position [0, 16]
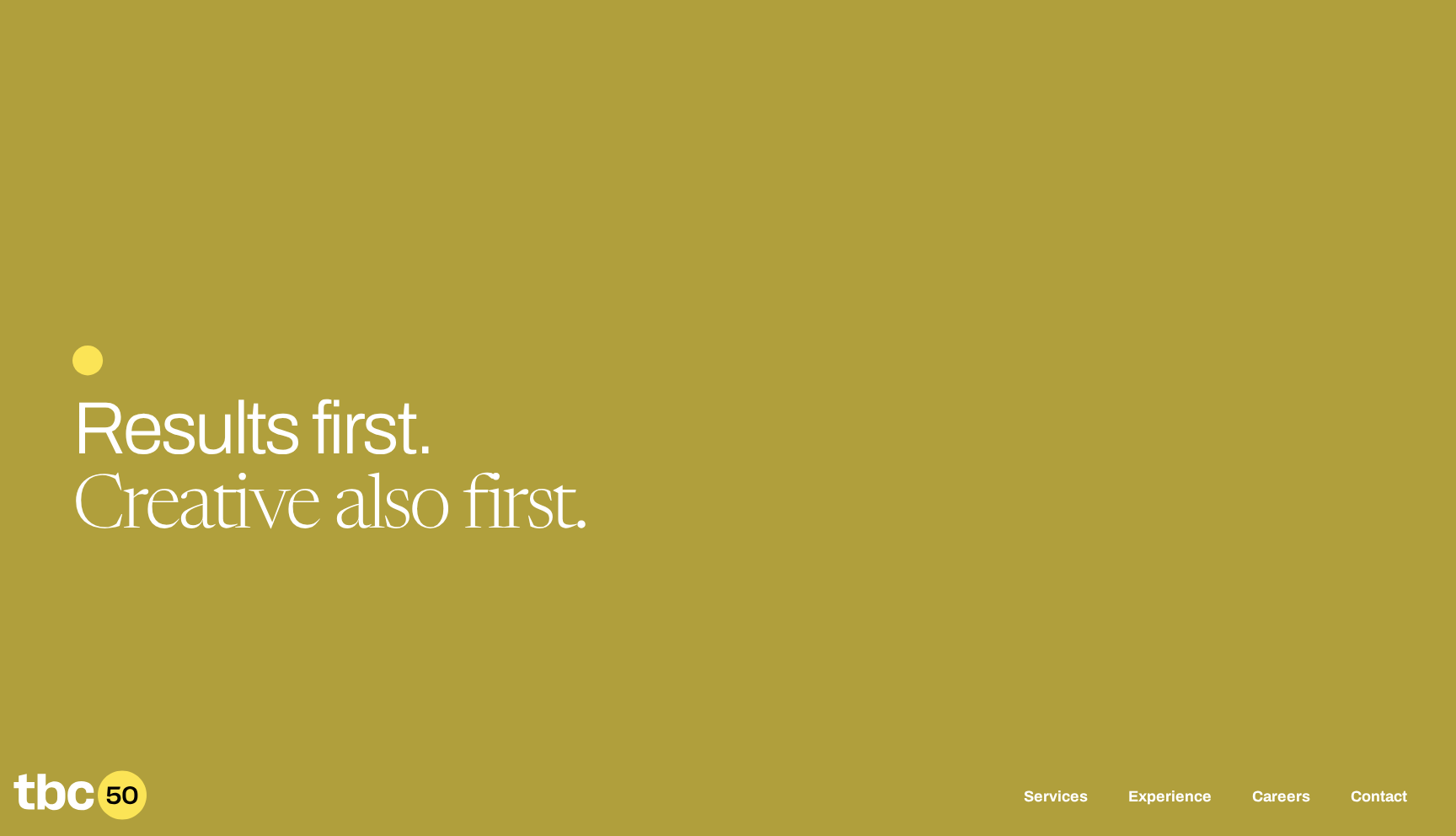
click at [1277, 317] on div at bounding box center [728, 418] width 1456 height 836
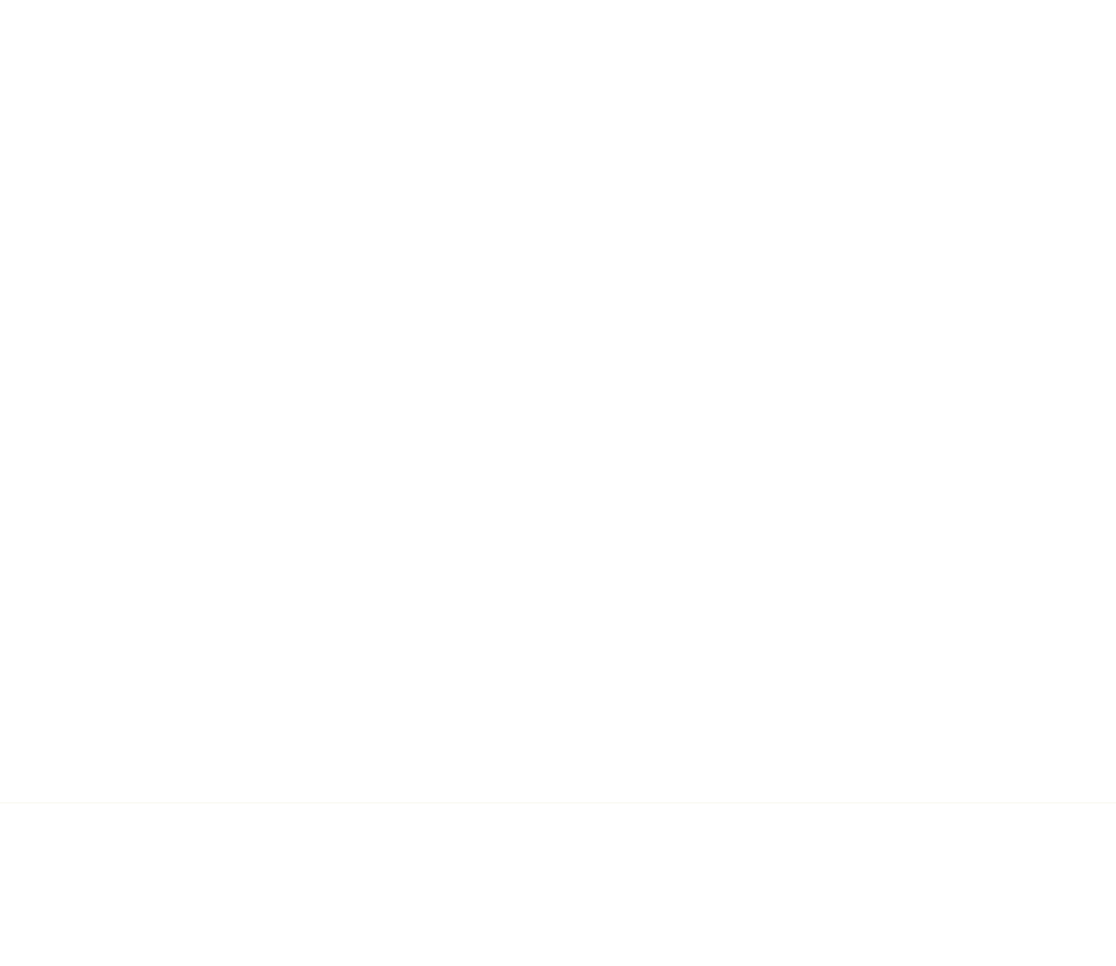
scroll to position [0, 18]
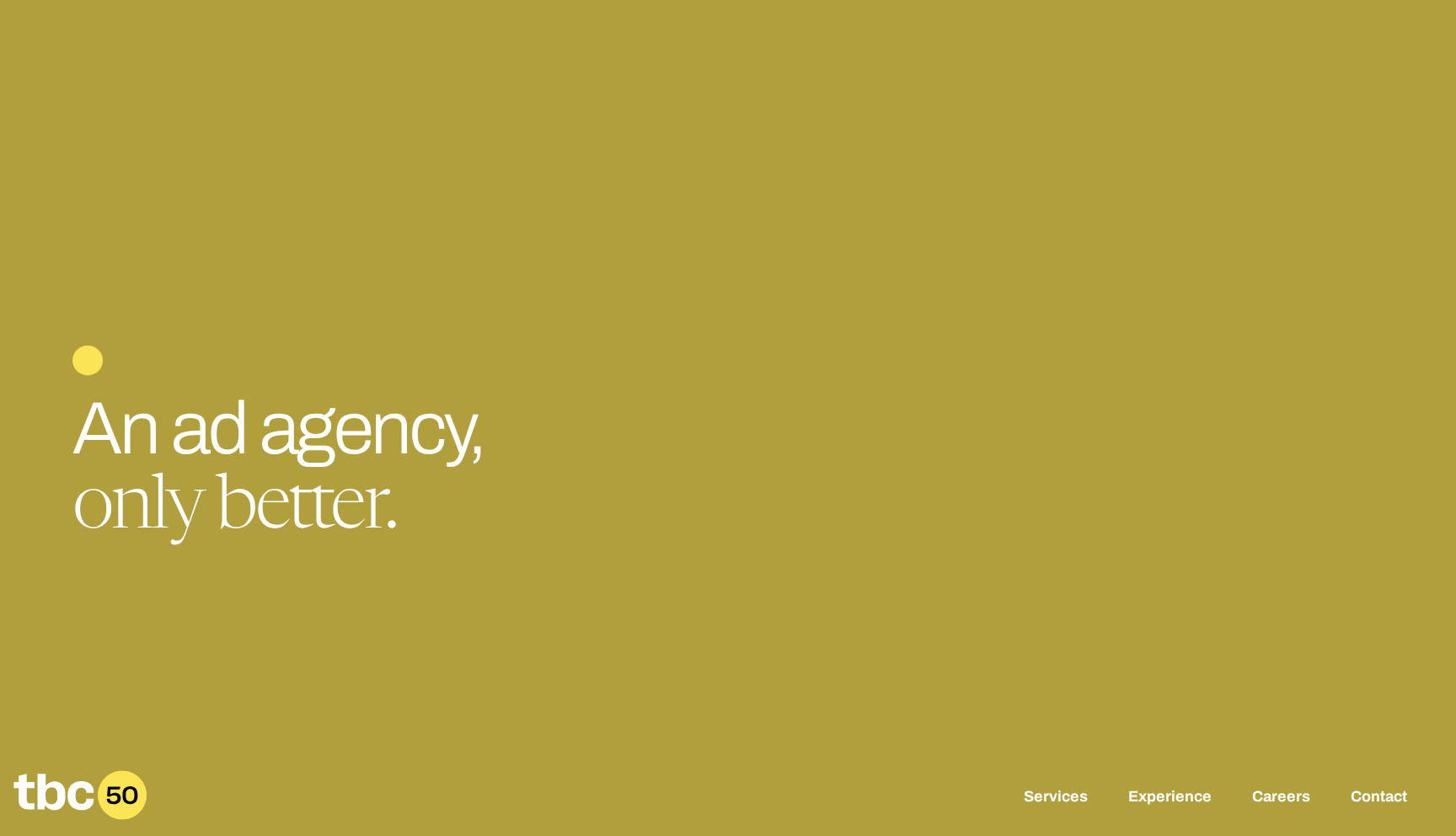
click at [422, 205] on div at bounding box center [728, 418] width 1456 height 836
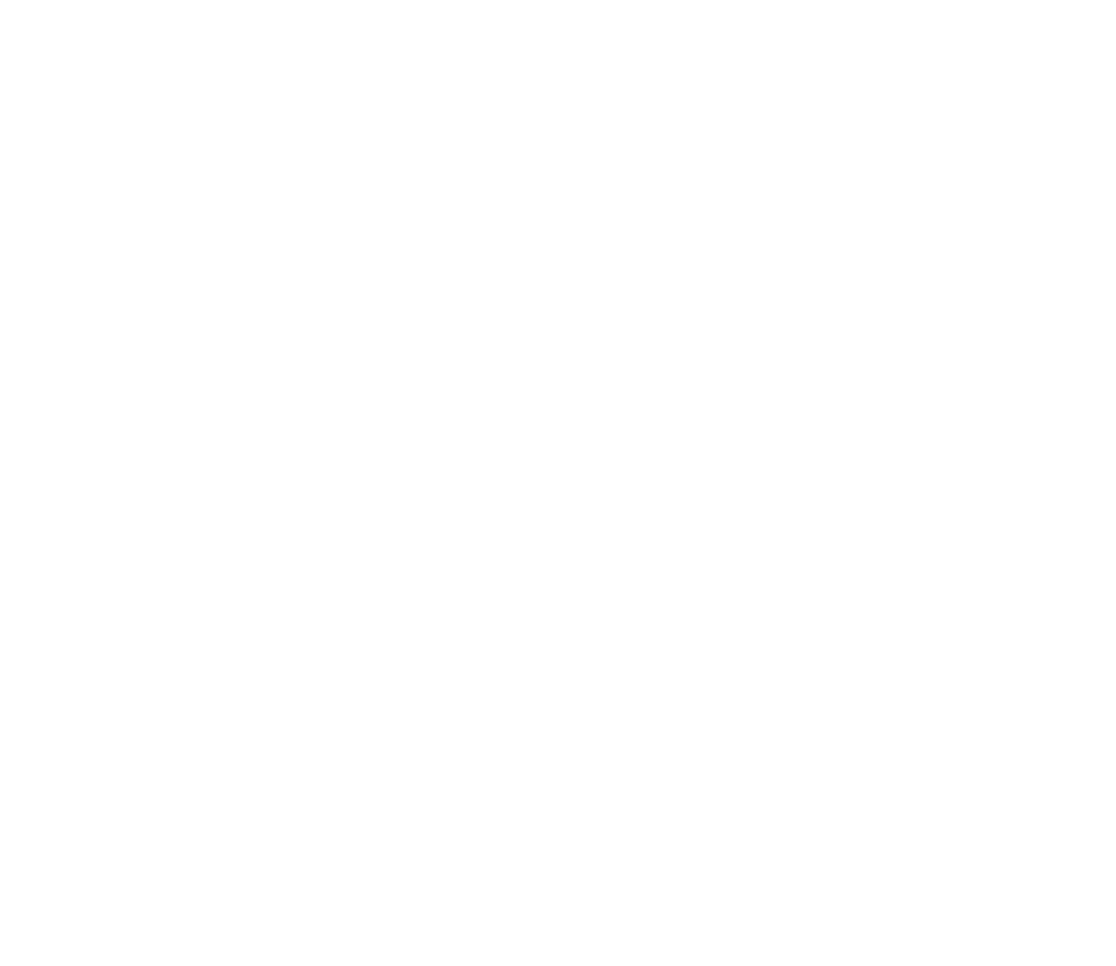
scroll to position [0, 301]
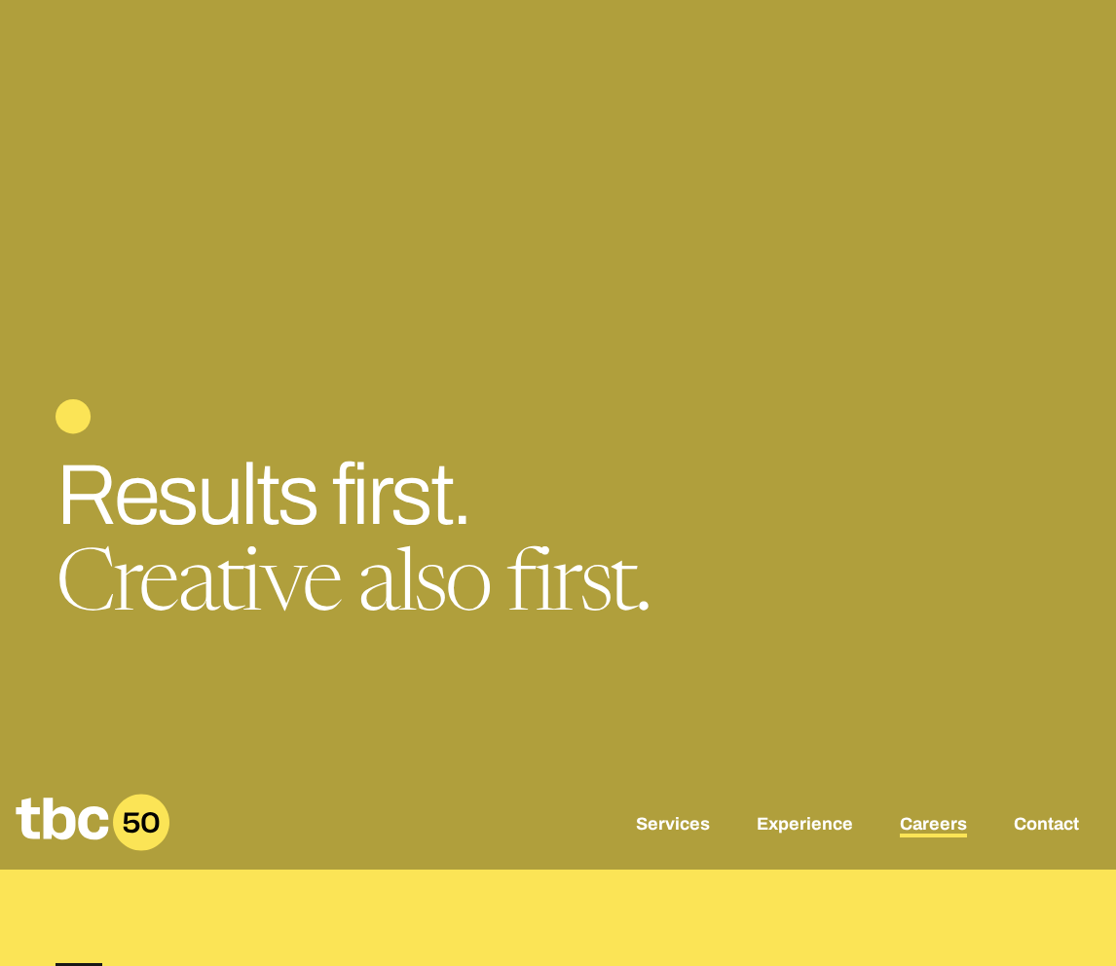
click at [935, 834] on link "Careers" at bounding box center [932, 825] width 67 height 23
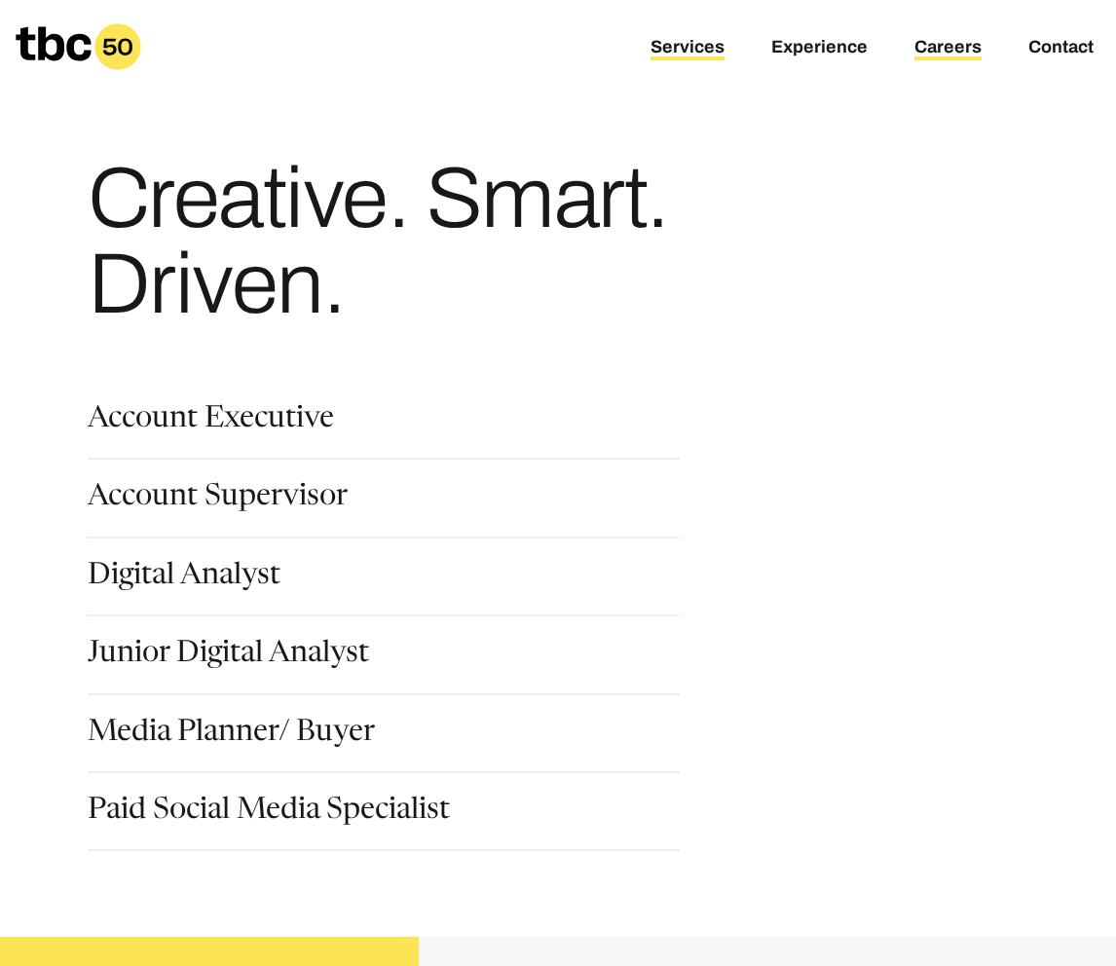
click at [693, 47] on link "Services" at bounding box center [687, 48] width 74 height 23
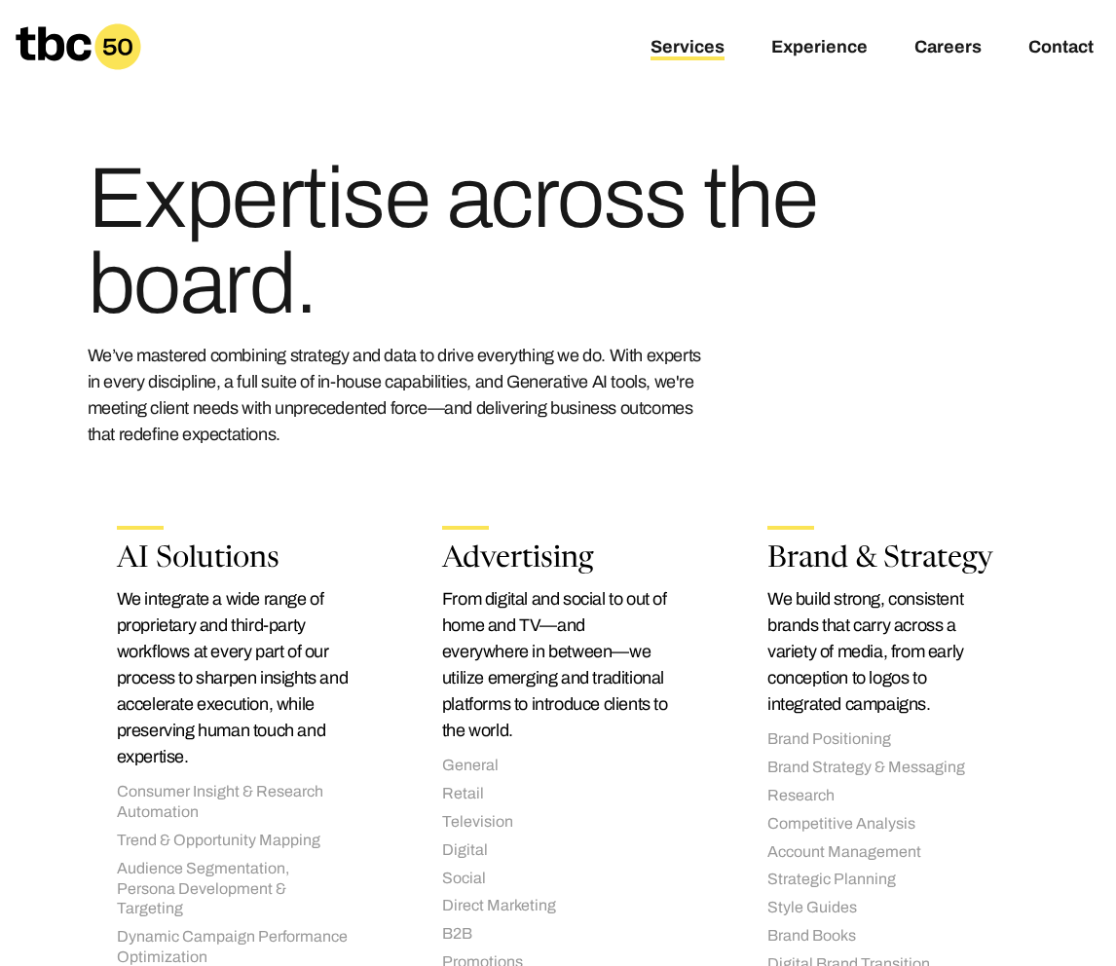
click at [111, 44] on g at bounding box center [78, 46] width 125 height 46
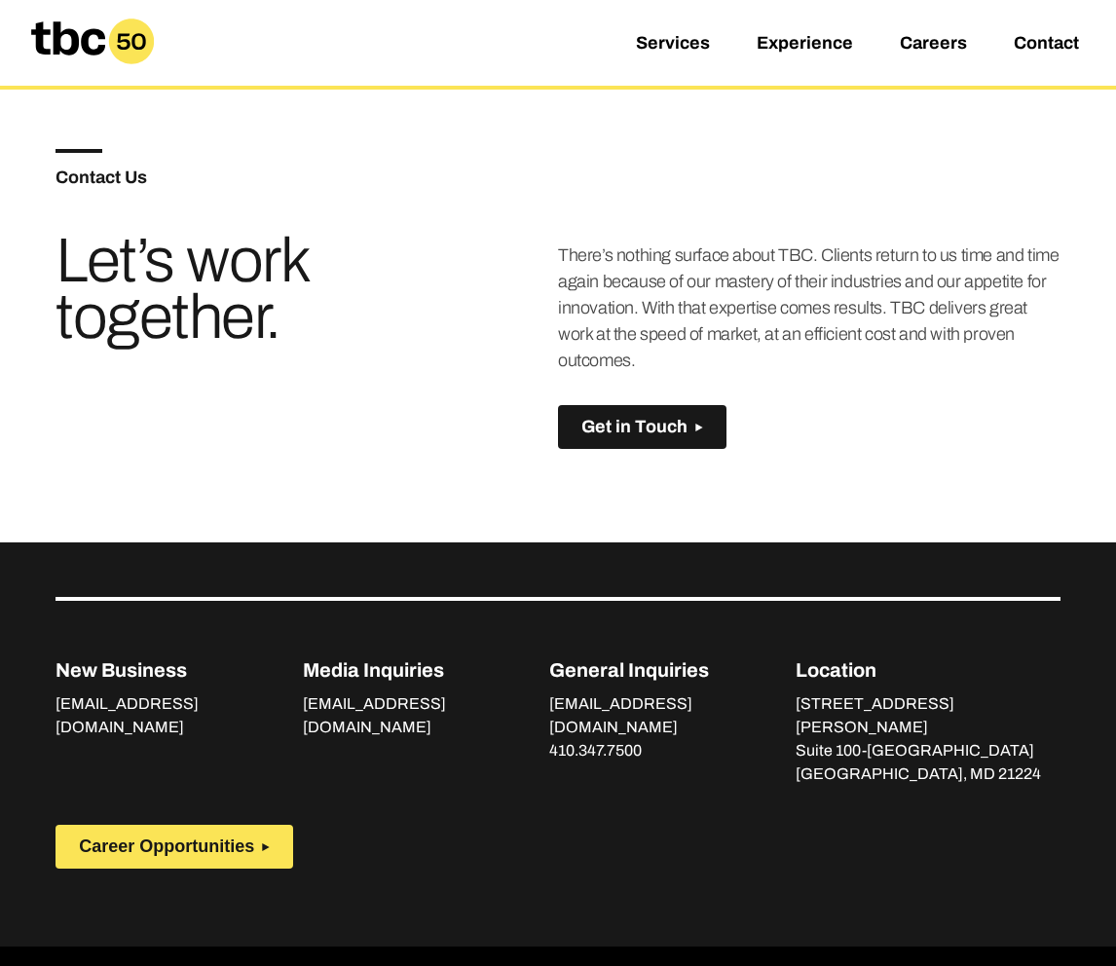
scroll to position [1379, 0]
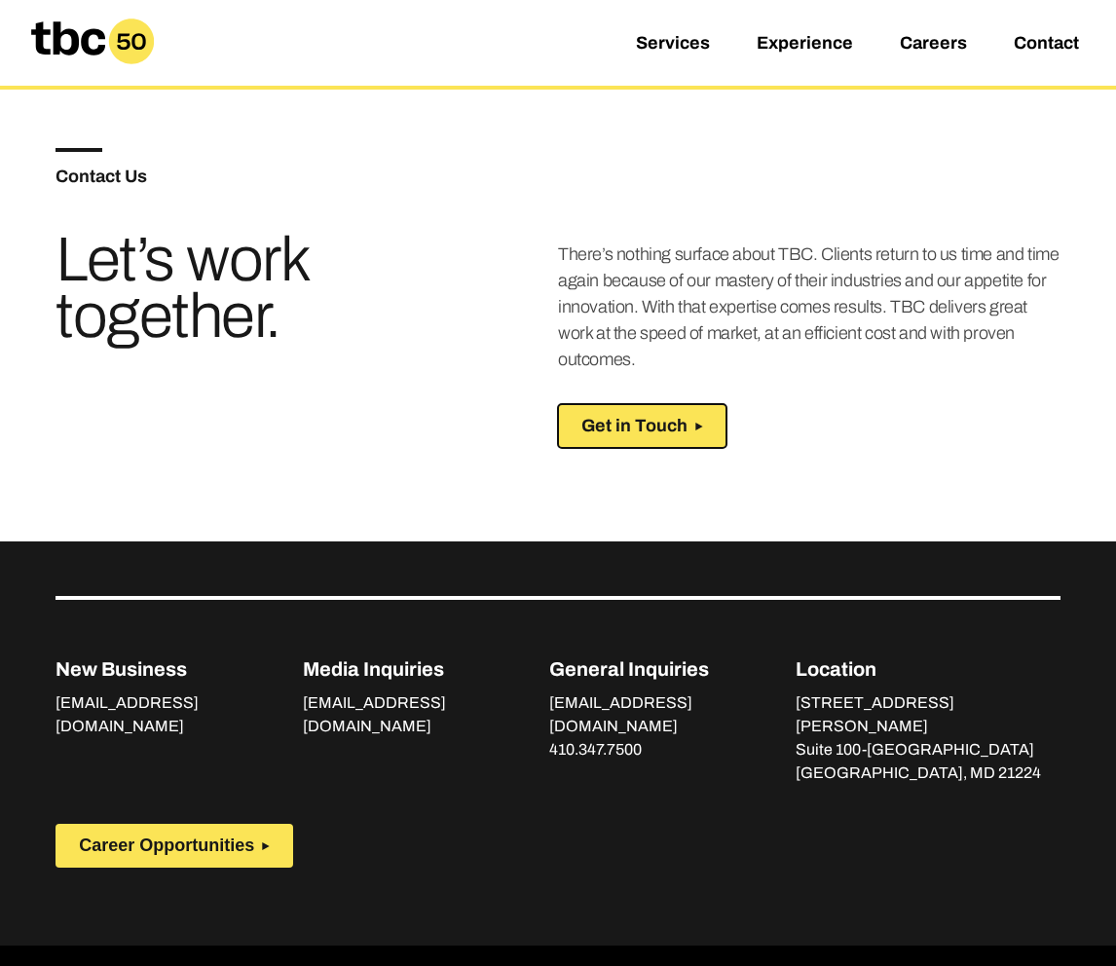
click at [648, 416] on span "Get in Touch" at bounding box center [634, 426] width 106 height 20
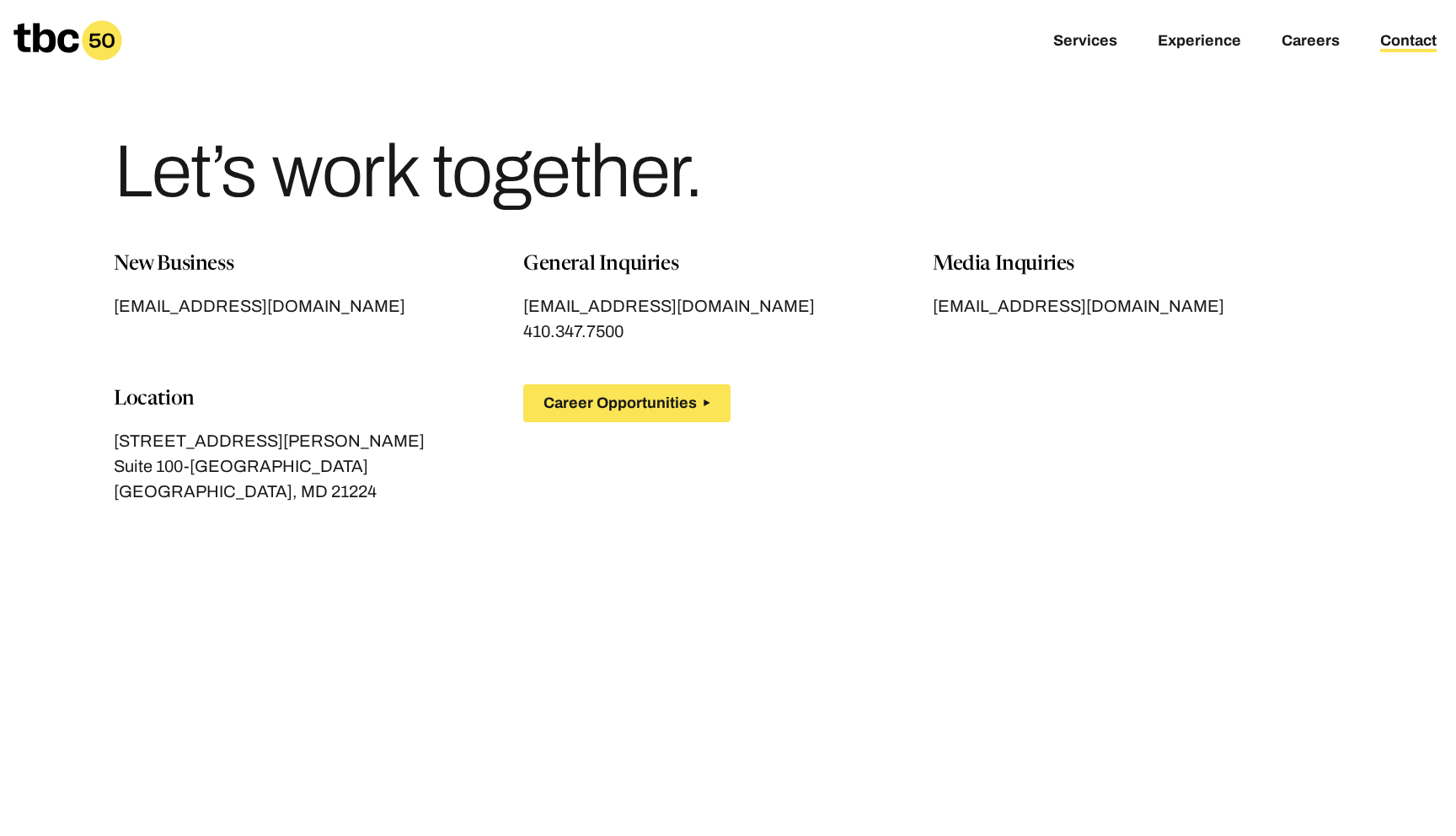
click at [99, 43] on icon at bounding box center [101, 40] width 25 height 15
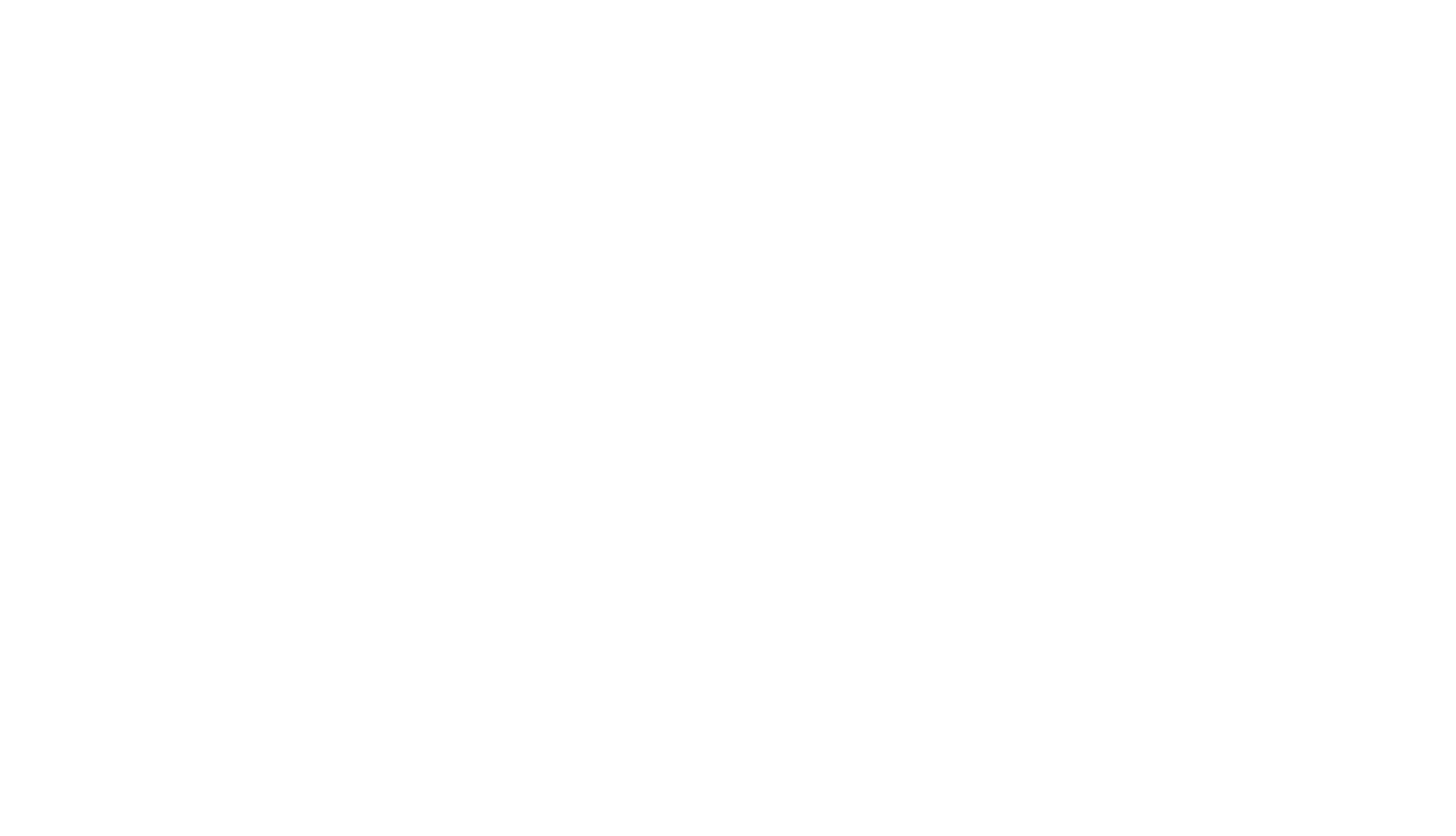
scroll to position [0, 16]
